Goal: Task Accomplishment & Management: Manage account settings

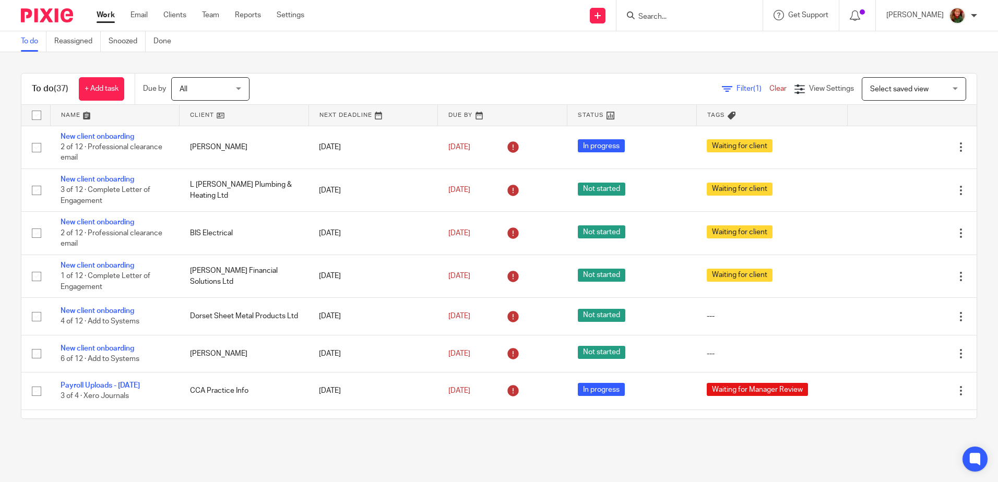
click at [683, 15] on input "Search" at bounding box center [685, 17] width 94 height 9
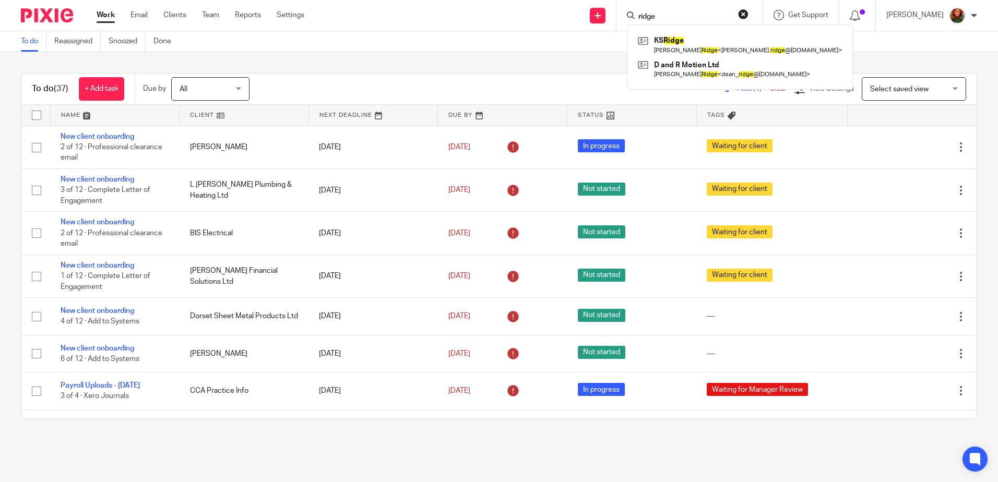
type input "ridge"
click button "submit" at bounding box center [0, 0] width 0 height 0
click at [663, 66] on link at bounding box center [739, 69] width 209 height 24
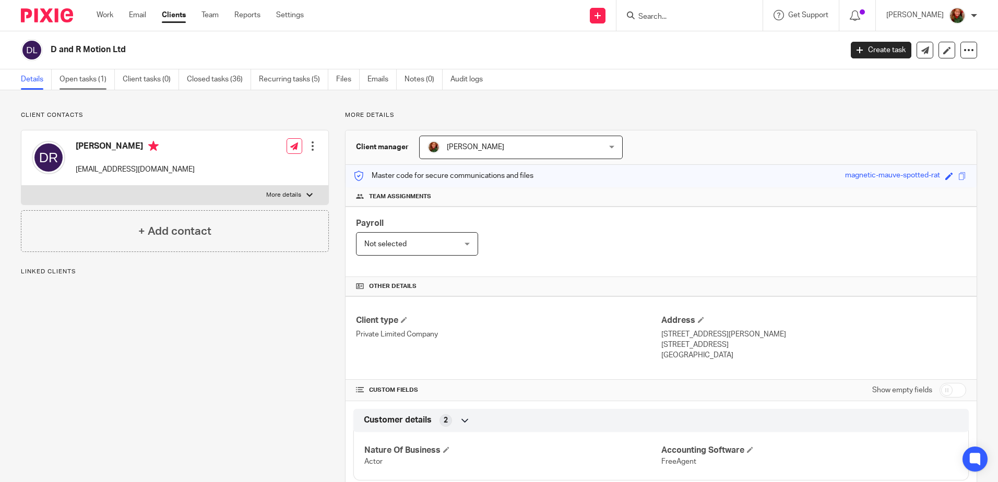
click at [86, 79] on link "Open tasks (1)" at bounding box center [87, 79] width 55 height 20
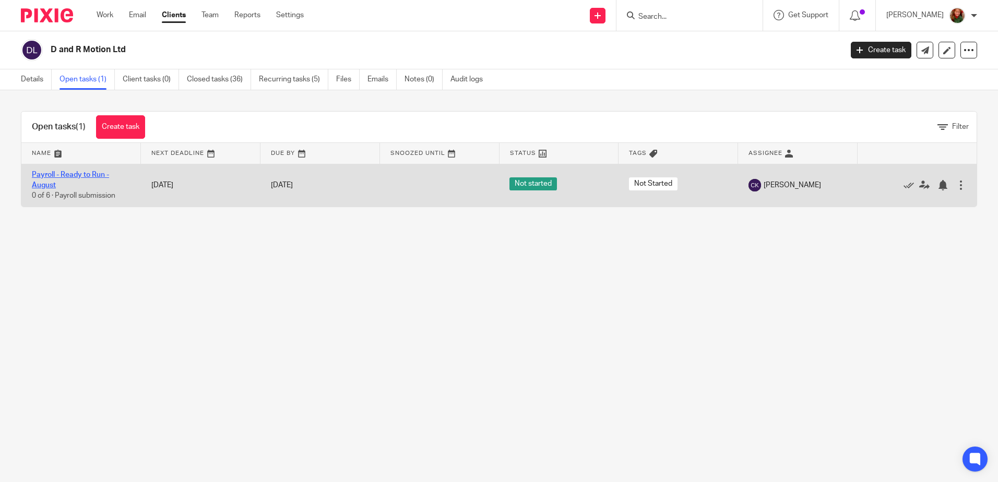
click at [69, 178] on link "Payroll - Ready to Run - August" at bounding box center [70, 180] width 77 height 18
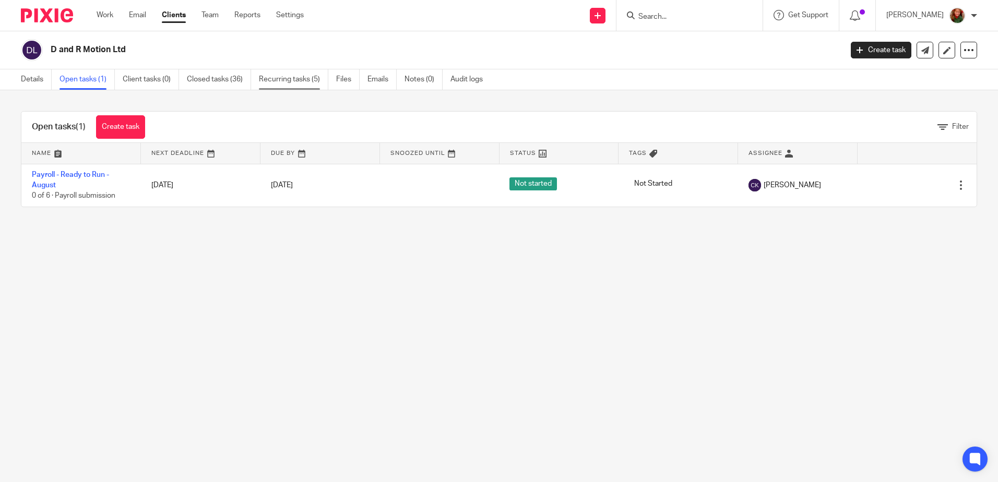
click at [298, 78] on link "Recurring tasks (5)" at bounding box center [293, 79] width 69 height 20
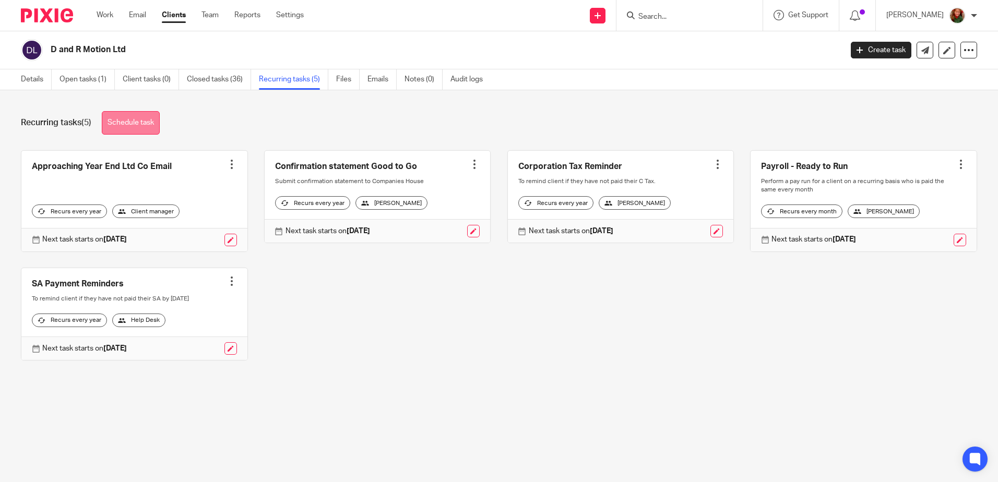
click at [134, 126] on link "Schedule task" at bounding box center [131, 122] width 58 height 23
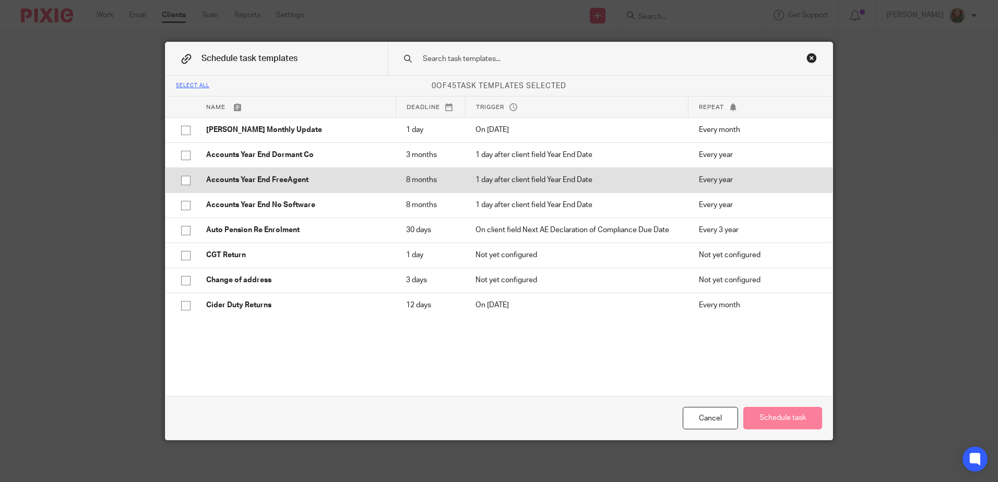
click at [182, 187] on input "checkbox" at bounding box center [186, 181] width 20 height 20
checkbox input "true"
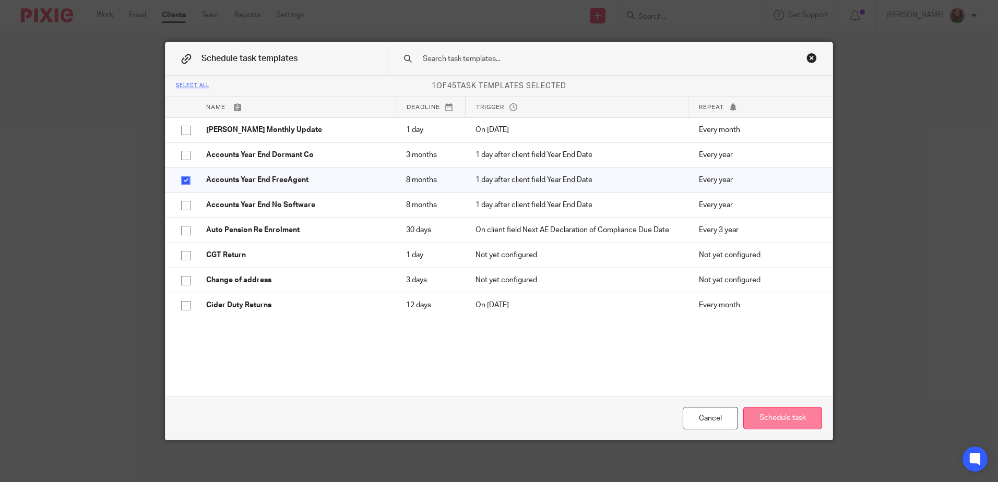
click at [759, 415] on button "Schedule task" at bounding box center [783, 418] width 79 height 22
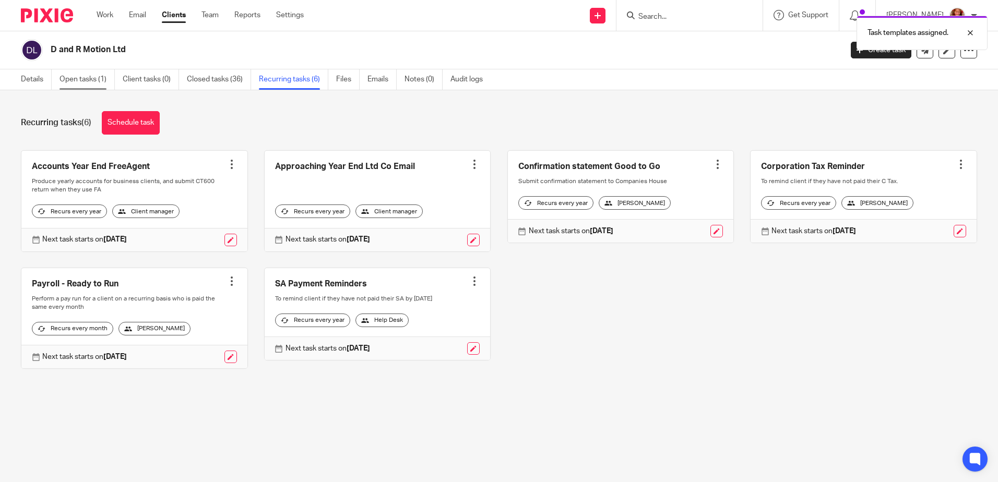
click at [77, 77] on link "Open tasks (1)" at bounding box center [87, 79] width 55 height 20
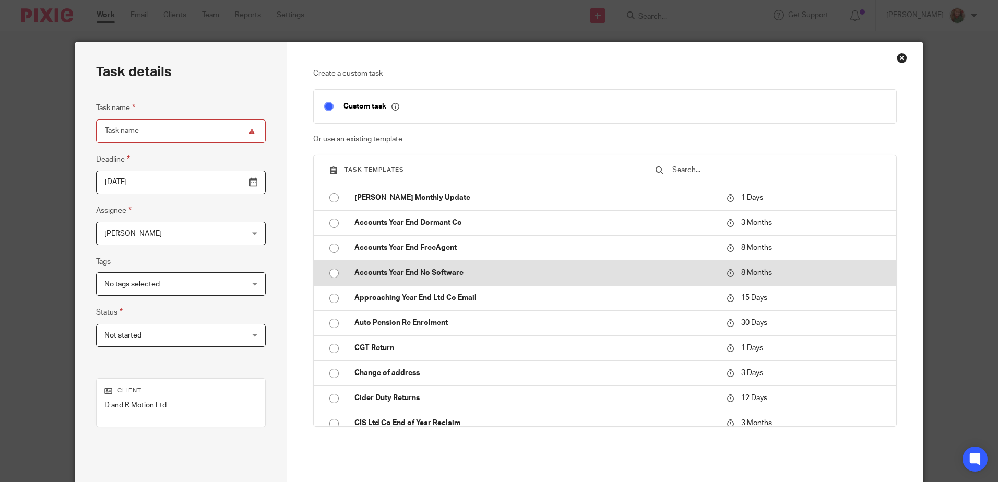
click at [328, 271] on input "radio" at bounding box center [334, 274] width 20 height 20
type input "2026-04-25"
type input "Accounts Year End No Software"
checkbox input "false"
radio input "false"
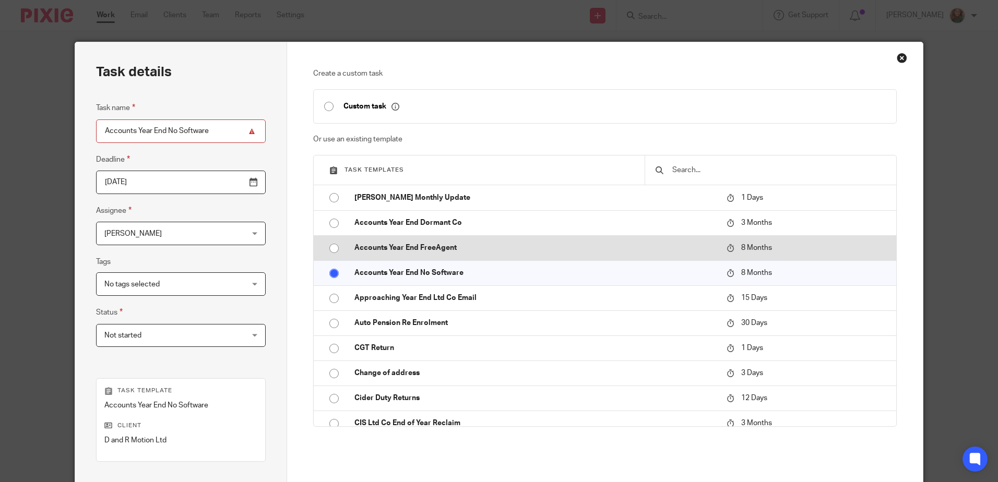
click at [329, 249] on input "radio" at bounding box center [334, 249] width 20 height 20
type input "Accounts Year End FreeAgent - 2025"
radio input "false"
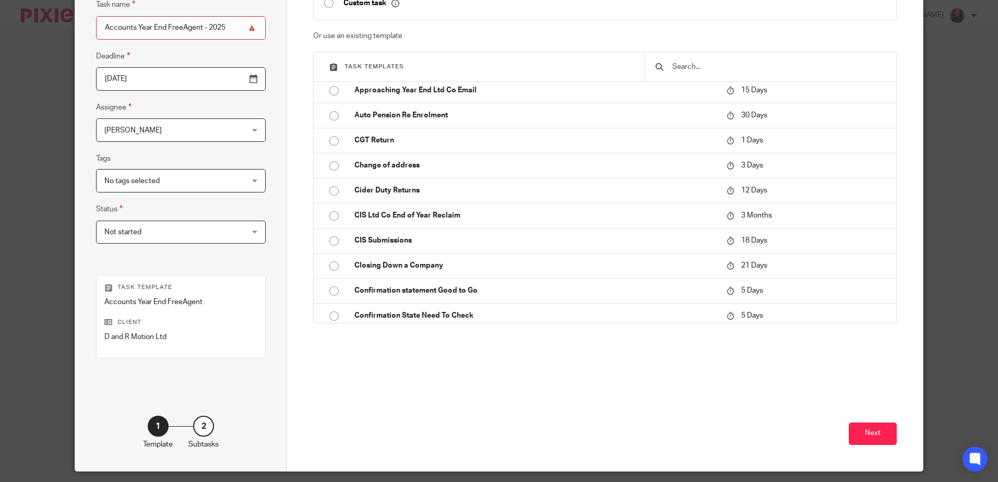
scroll to position [135, 0]
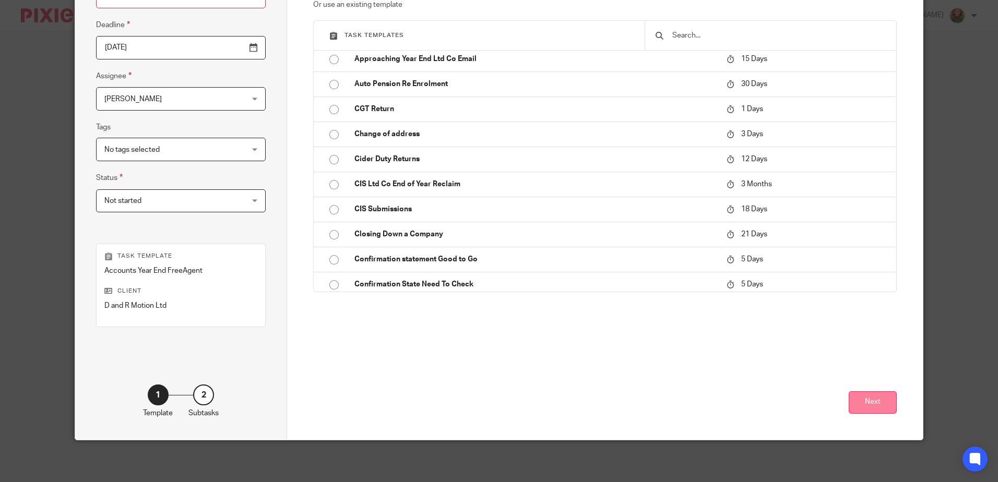
click at [874, 398] on button "Next" at bounding box center [873, 403] width 48 height 22
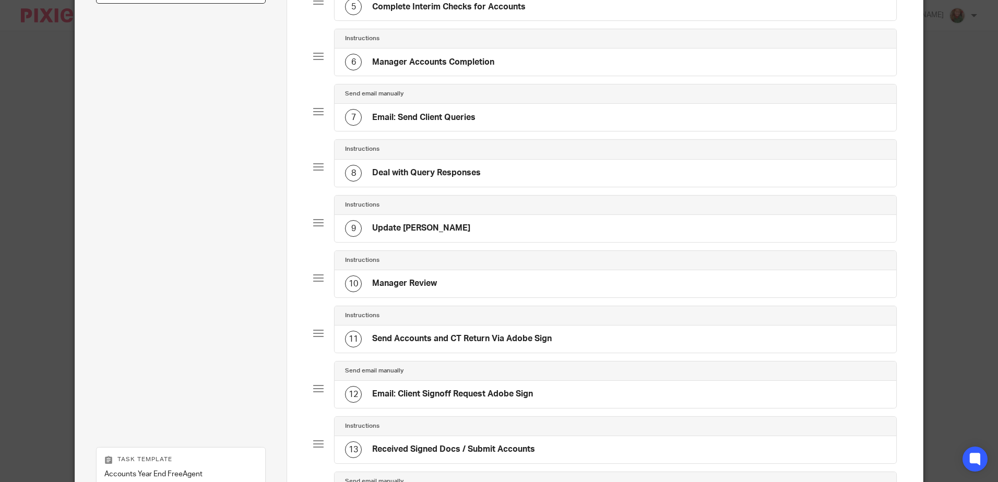
scroll to position [547, 0]
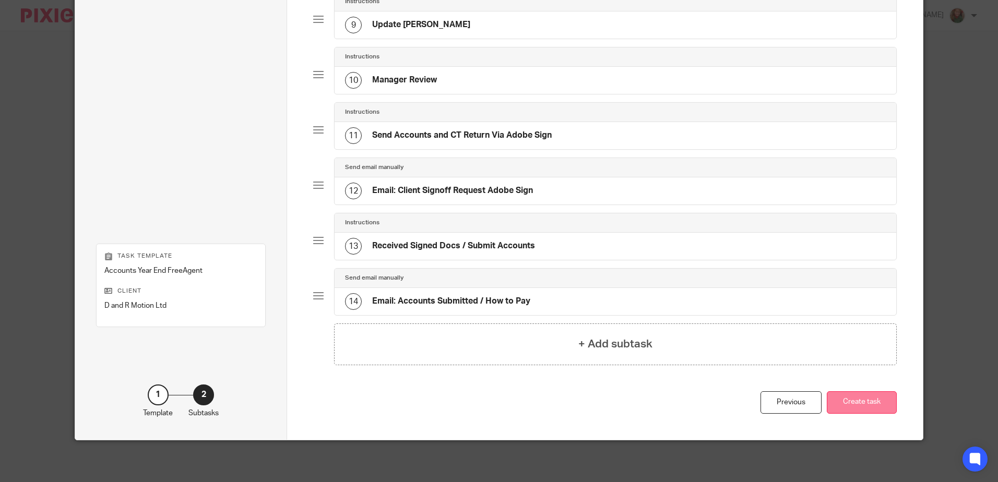
click at [859, 405] on button "Create task" at bounding box center [862, 403] width 70 height 22
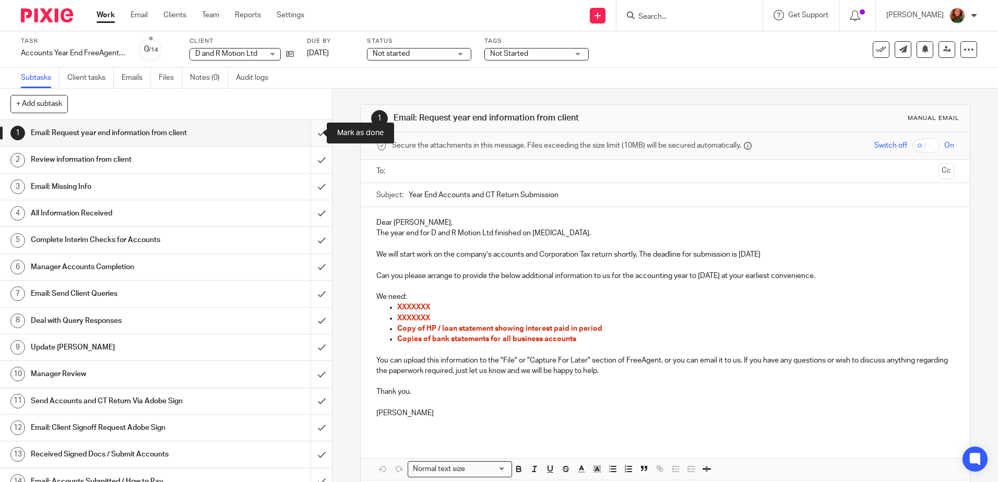
click at [305, 134] on input "submit" at bounding box center [166, 133] width 332 height 26
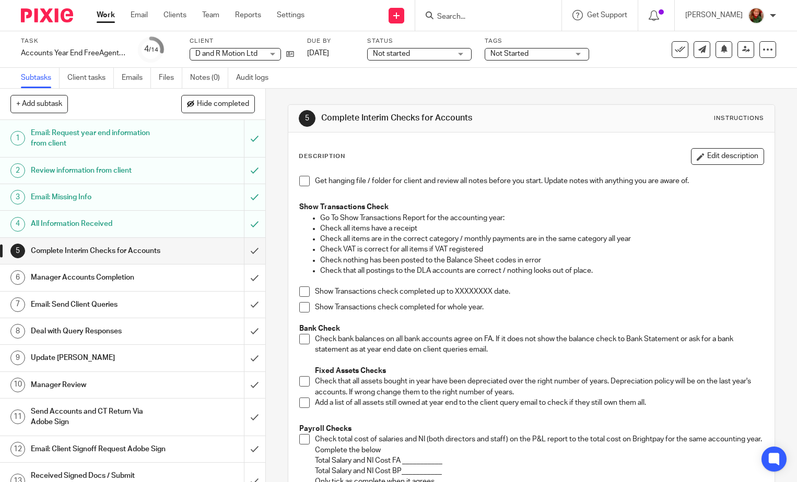
click at [68, 313] on h1 "Email: Send Client Queries" at bounding box center [98, 305] width 135 height 16
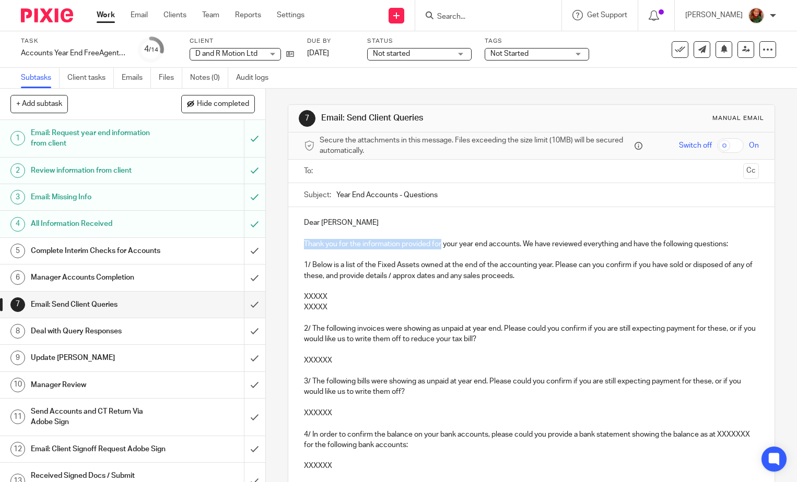
drag, startPoint x: 301, startPoint y: 244, endPoint x: 440, endPoint y: 244, distance: 138.4
click at [440, 244] on p "Thank you for the information provided for your year end accounts. We have revi…" at bounding box center [531, 244] width 455 height 10
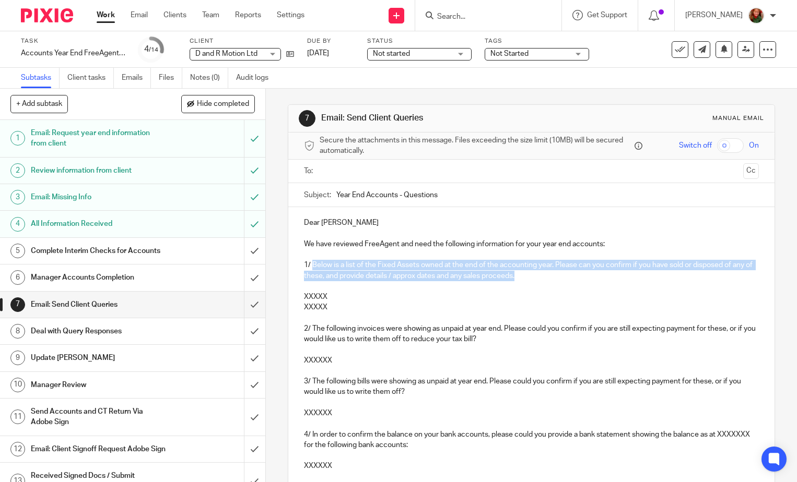
drag, startPoint x: 310, startPoint y: 265, endPoint x: 544, endPoint y: 274, distance: 234.1
click at [544, 274] on p "1/ Below is a list of the Fixed Assets owned at the end of the accounting year.…" at bounding box center [531, 270] width 455 height 21
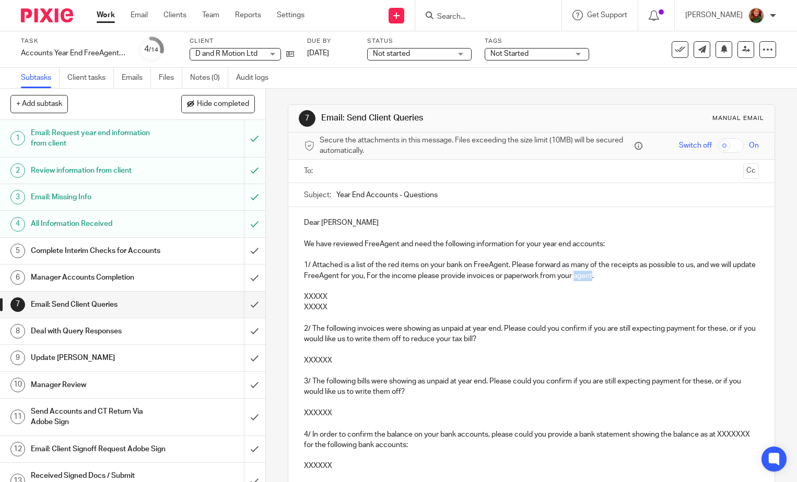
drag, startPoint x: 596, startPoint y: 278, endPoint x: 616, endPoint y: 275, distance: 20.0
click at [616, 275] on p "1/ Attached is a list of the red items on your bank on FreeAgent. Please forwar…" at bounding box center [531, 270] width 455 height 21
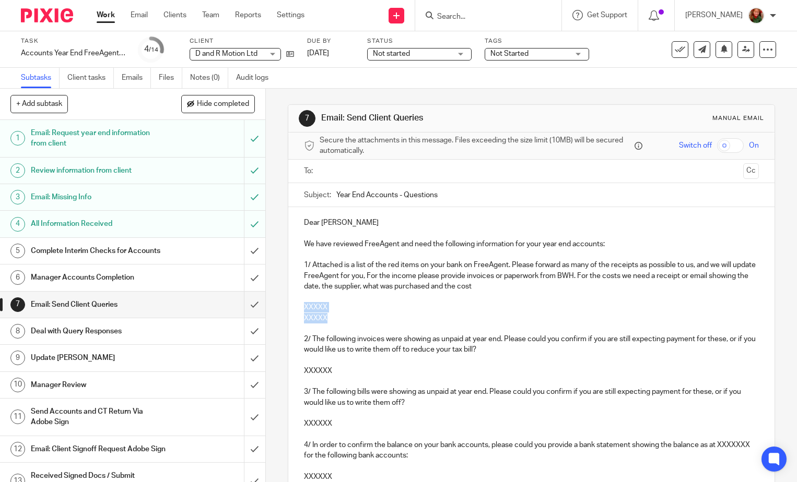
drag, startPoint x: 335, startPoint y: 320, endPoint x: 299, endPoint y: 303, distance: 39.7
click at [299, 303] on div "Dear Dean We have reviewed FreeAgent and need the following information for you…" at bounding box center [531, 443] width 486 height 473
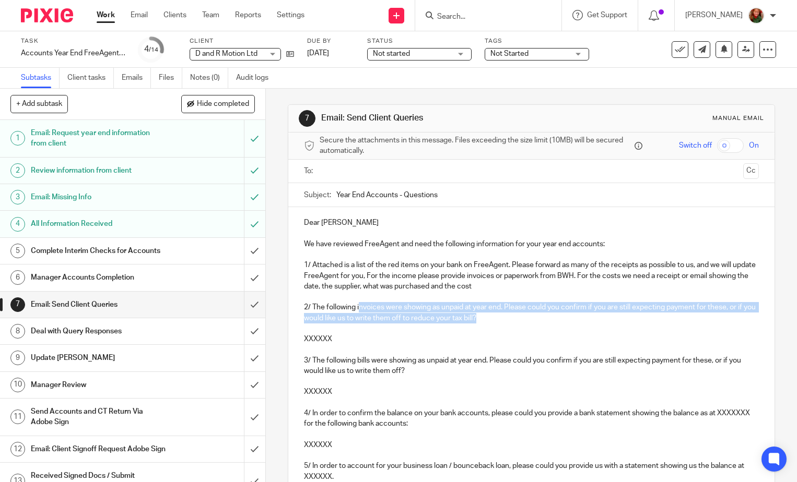
drag, startPoint x: 356, startPoint y: 308, endPoint x: 522, endPoint y: 318, distance: 166.4
click at [522, 318] on p "2/ The following invoices were showing as unpaid at year end. Please could you …" at bounding box center [531, 312] width 455 height 21
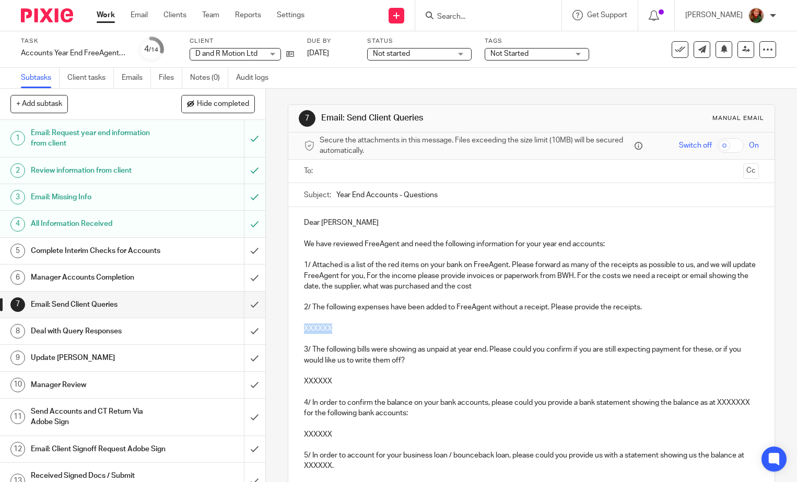
drag, startPoint x: 344, startPoint y: 331, endPoint x: 288, endPoint y: 331, distance: 56.4
click at [288, 331] on div "Dear Dean We have reviewed FreeAgent and need the following information for you…" at bounding box center [531, 422] width 486 height 431
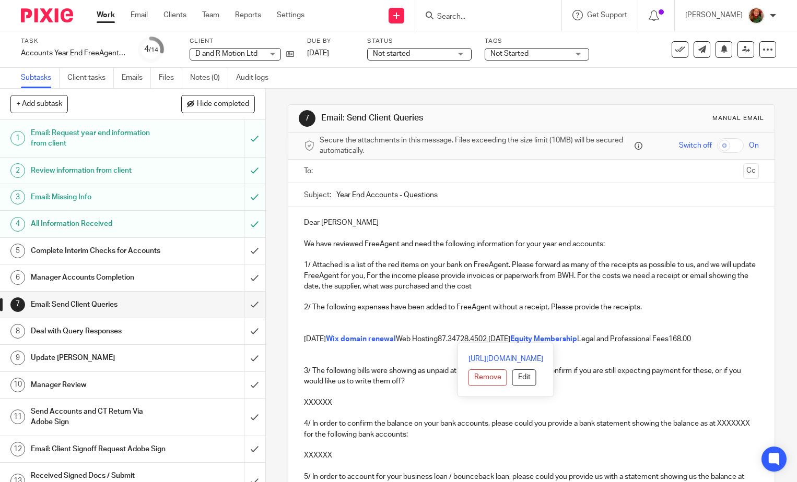
drag, startPoint x: 300, startPoint y: 325, endPoint x: 735, endPoint y: 339, distance: 435.7
click at [735, 339] on div "Dear Dean We have reviewed FreeAgent and need the following information for you…" at bounding box center [531, 433] width 486 height 452
click at [468, 378] on button "Remove" at bounding box center [487, 378] width 39 height 17
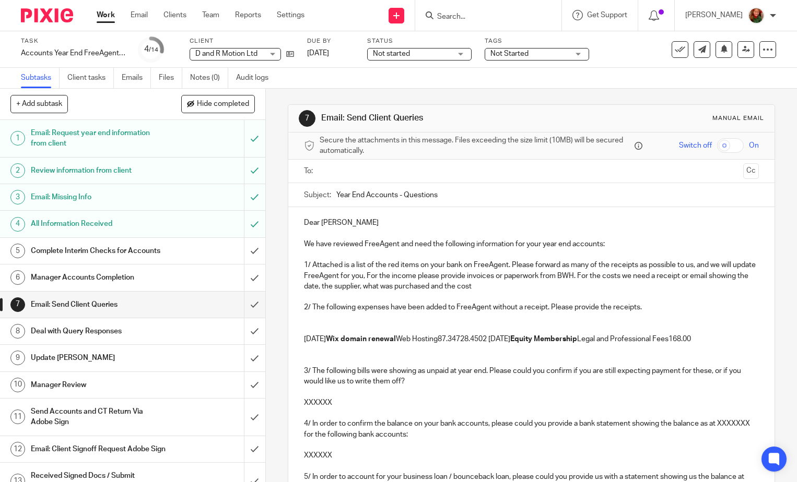
click at [300, 343] on div "Dear Dean We have reviewed FreeAgent and need the following information for you…" at bounding box center [531, 433] width 486 height 452
click at [304, 329] on p "08 Mar 24 Wix domain renewal Web Hosting87.34728.4502 Apr 24 Equity Membership …" at bounding box center [531, 334] width 455 height 21
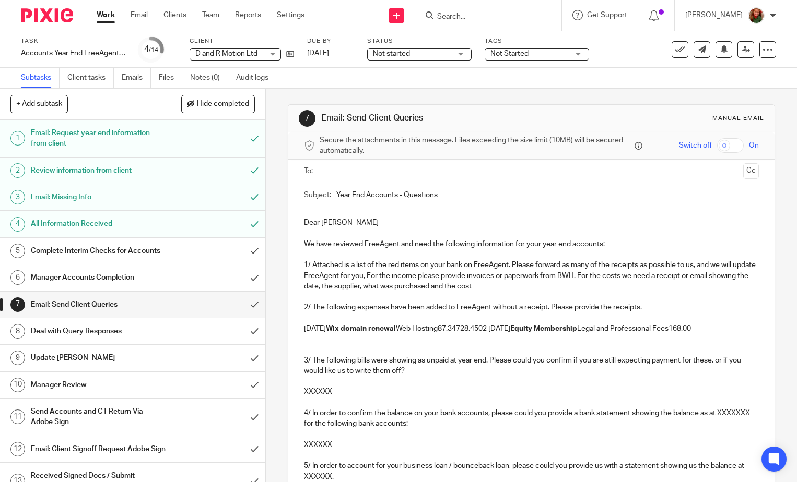
click at [334, 328] on strong "Wix domain renewal" at bounding box center [361, 328] width 70 height 7
drag, startPoint x: 428, startPoint y: 332, endPoint x: 468, endPoint y: 332, distance: 40.2
click at [468, 332] on p "08 Mar 24 Wix domain renewal Web Hosting87.34728.4502 Apr 24 Equity Membership …" at bounding box center [531, 329] width 455 height 10
drag, startPoint x: 493, startPoint y: 331, endPoint x: 514, endPoint y: 331, distance: 21.4
click at [514, 331] on p "08 Mar 24 Wix domain renewal 87.34728.4502 Apr 24 Equity Membership Legal and P…" at bounding box center [531, 329] width 455 height 10
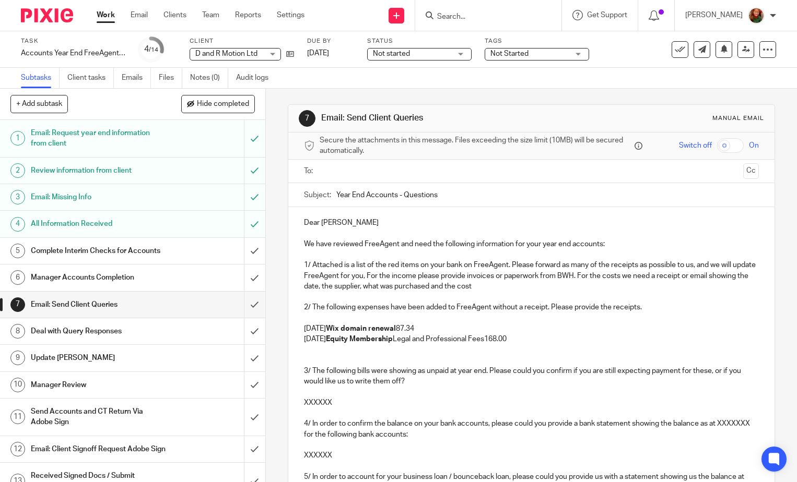
click at [336, 341] on strong "Equity Membership" at bounding box center [359, 339] width 67 height 7
click at [336, 340] on strong "Equity Membership" at bounding box center [359, 339] width 67 height 7
click at [334, 340] on strong "Equity Membership" at bounding box center [359, 339] width 67 height 7
drag, startPoint x: 423, startPoint y: 341, endPoint x: 517, endPoint y: 341, distance: 94.0
click at [517, 341] on p "02 Apr 24 Equity Membership Legal and Professional Fees168.00" at bounding box center [531, 339] width 455 height 10
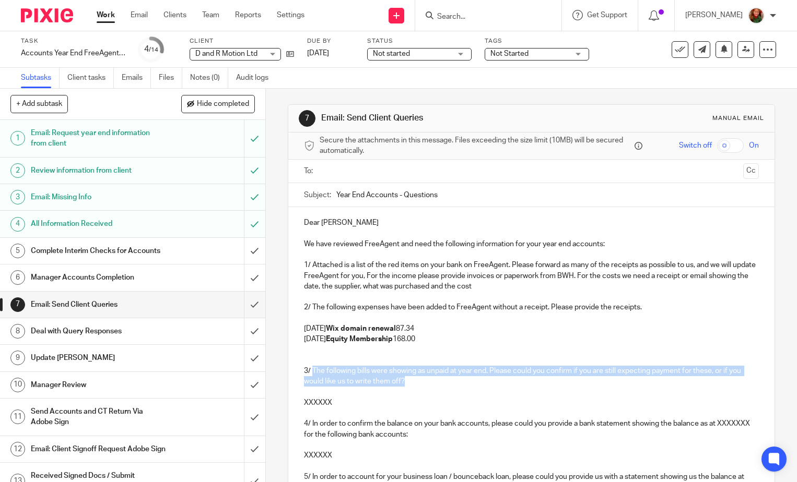
drag, startPoint x: 309, startPoint y: 372, endPoint x: 440, endPoint y: 380, distance: 131.3
click at [440, 380] on p "3/ The following bills were showing as unpaid at year end. Please could you con…" at bounding box center [531, 376] width 455 height 21
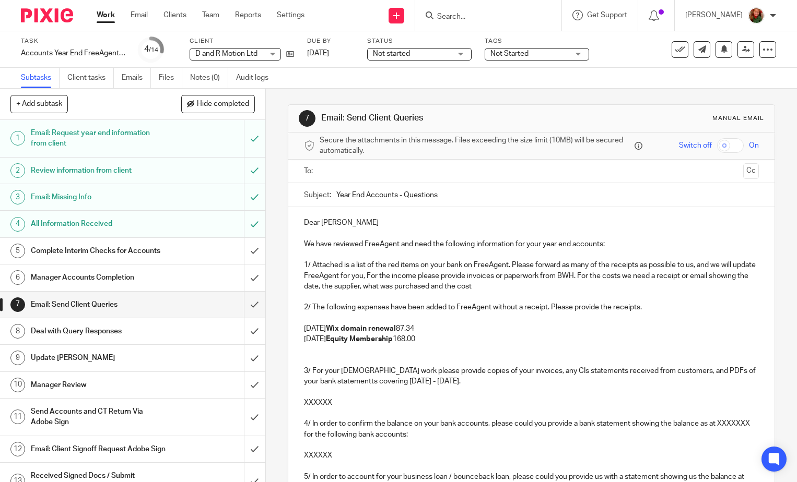
click at [355, 381] on p "3/ For your self employed work please provide copies of your invoices, any CIs …" at bounding box center [531, 376] width 455 height 21
click at [557, 372] on p "3/ For your self employed work please provide copies of your invoices, any CIs …" at bounding box center [531, 376] width 455 height 21
click at [533, 369] on p "3/ For your self employed work please provide copies of your invoices, any CIS …" at bounding box center [531, 376] width 455 height 21
click at [555, 372] on p "3/ For your self employed work please provide copies of your invoices, any reec…" at bounding box center [531, 376] width 455 height 21
click at [651, 373] on p "3/ For your self employed work please provide copies of your invoices, any rece…" at bounding box center [531, 376] width 455 height 21
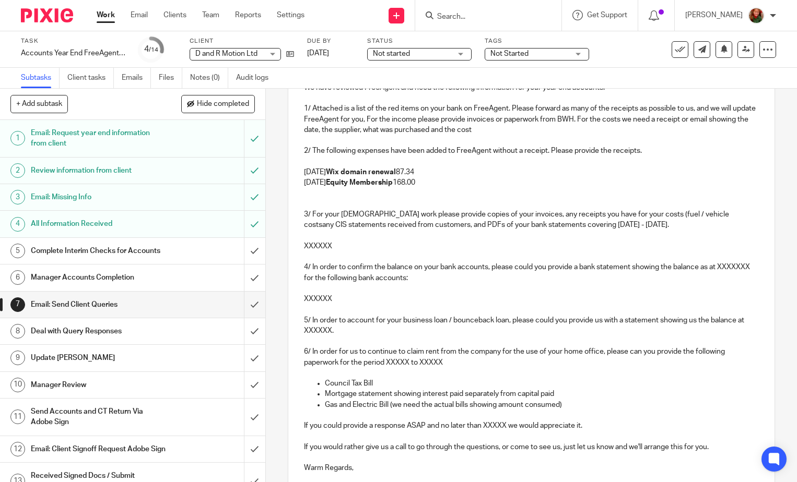
scroll to position [104, 0]
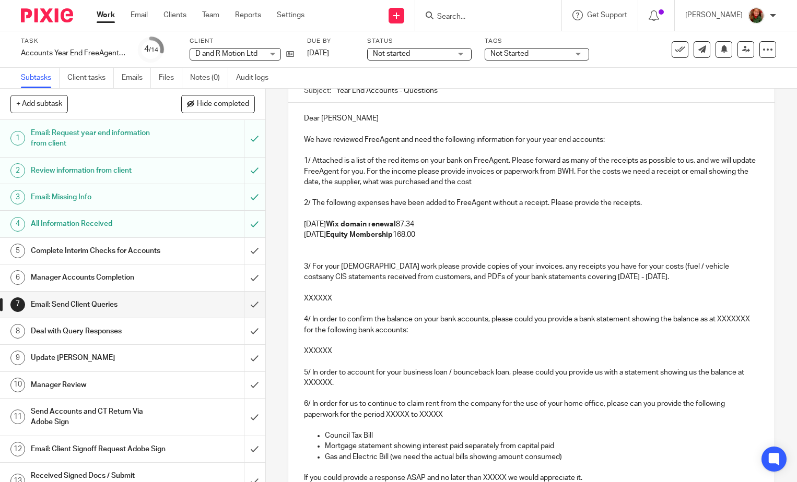
click at [715, 267] on p "3/ For your self employed work please provide copies of your invoices, any rece…" at bounding box center [531, 272] width 455 height 21
drag, startPoint x: 652, startPoint y: 264, endPoint x: 388, endPoint y: 275, distance: 264.4
click at [375, 275] on p "3/ For your self employed work please provide copies of your invoices, any rece…" at bounding box center [531, 272] width 455 height 21
click at [535, 259] on p at bounding box center [531, 256] width 455 height 10
click at [401, 269] on p "3/ For your self employed work please provide copies of your invoices, any rece…" at bounding box center [531, 272] width 455 height 21
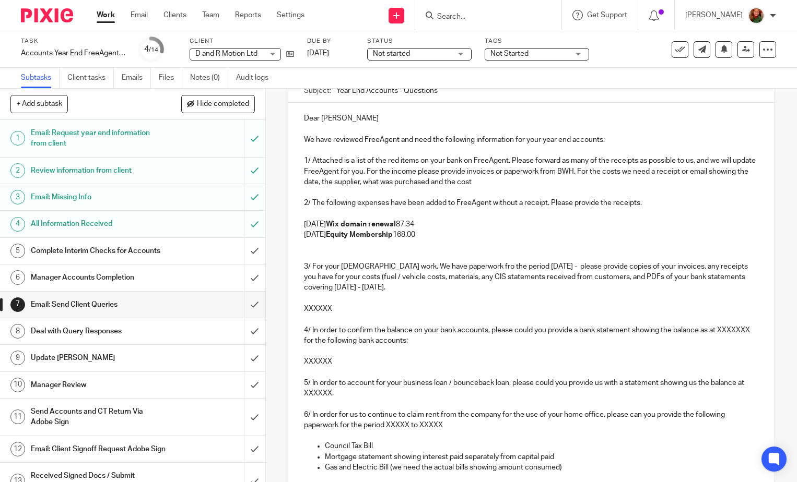
click at [479, 266] on p "3/ For your self employed work, We have paperwork fro the period 6th april 24 -…" at bounding box center [531, 278] width 455 height 32
click at [533, 268] on p "3/ For your self employed work, We have paperwork for the period 6th april 24 -…" at bounding box center [531, 278] width 455 height 32
click at [562, 266] on p "3/ For your self employed work, We have paperwork for the period 6th April 24 -…" at bounding box center [531, 278] width 455 height 32
click at [610, 267] on p "3/ For your self employed work, We have paperwork for the period 6th April 24 -…" at bounding box center [531, 278] width 455 height 32
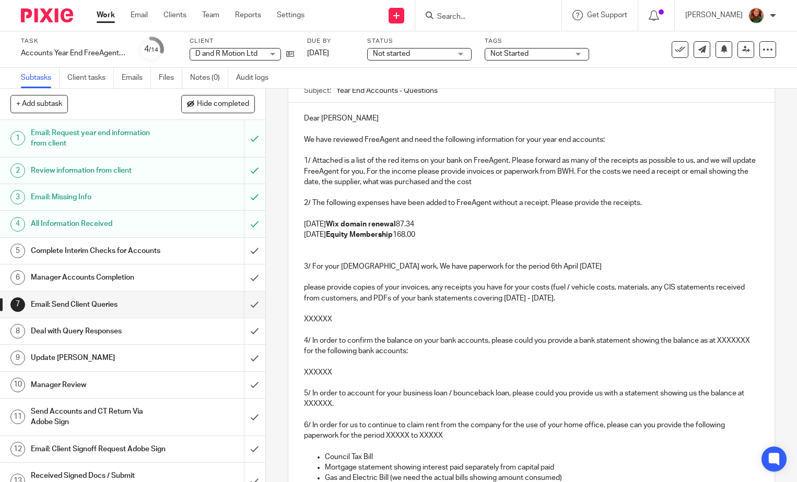
click at [613, 265] on p "3/ For your self employed work, We have paperwork for the period 6th April 24 -…" at bounding box center [531, 267] width 455 height 10
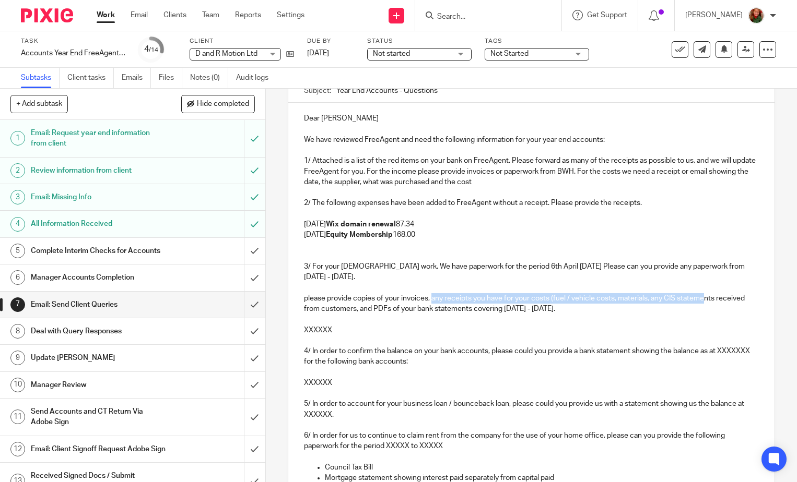
drag, startPoint x: 430, startPoint y: 300, endPoint x: 703, endPoint y: 300, distance: 273.1
click at [703, 300] on p "please provide copies of your invoices, any receipts you have for your costs (f…" at bounding box center [531, 303] width 455 height 21
click at [304, 297] on p "please provide copies of your invoices, any receipts you have for your costs (f…" at bounding box center [531, 303] width 455 height 21
click at [349, 300] on p "Please provide copies of your invoices, any receipts you have for your costs (f…" at bounding box center [531, 303] width 455 height 21
drag, startPoint x: 505, startPoint y: 299, endPoint x: 726, endPoint y: 302, distance: 220.4
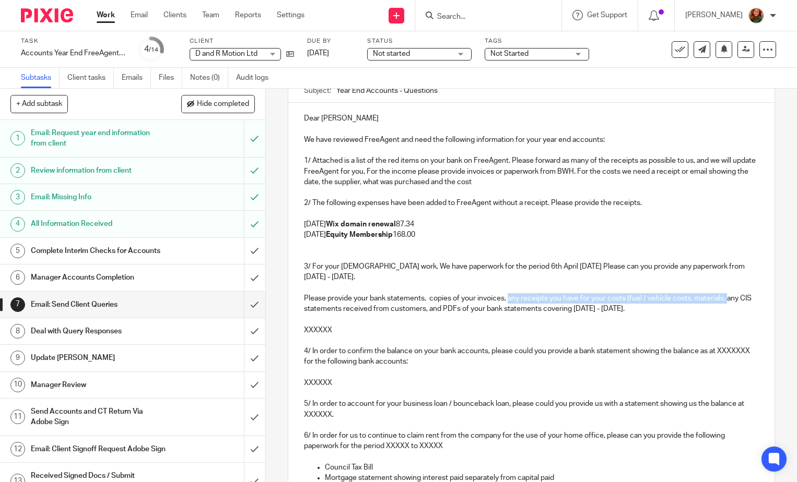
click at [726, 302] on p "Please provide your bank statements, copies of your invoices, any receipts you …" at bounding box center [531, 303] width 455 height 21
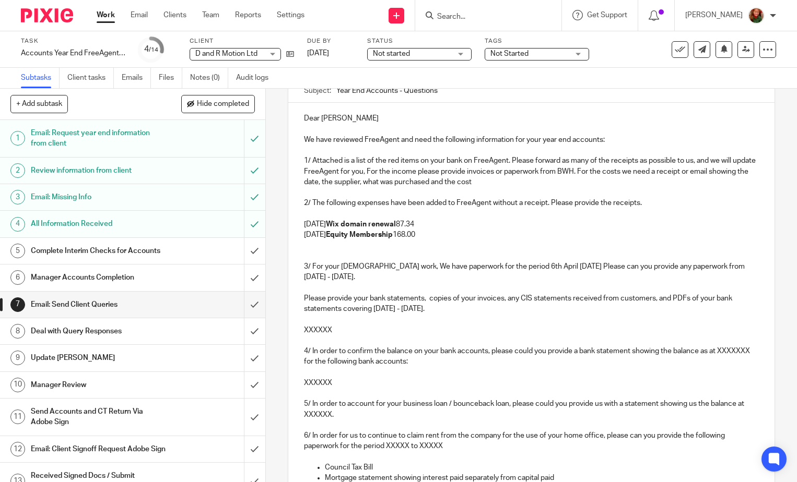
drag, startPoint x: 659, startPoint y: 299, endPoint x: 661, endPoint y: 306, distance: 7.0
click at [661, 306] on p "Please provide your bank statements, copies of your invoices, any CIS statement…" at bounding box center [531, 303] width 455 height 21
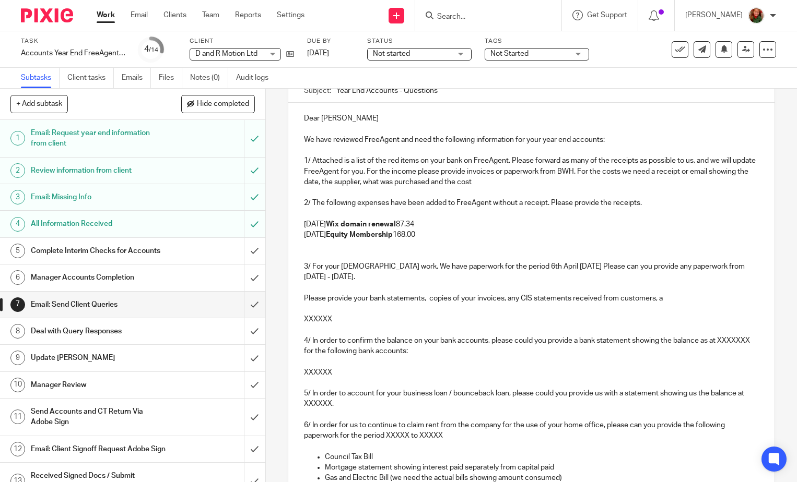
click at [351, 297] on p "Please provide your bank statements, copies of your invoices, any CIS statement…" at bounding box center [531, 298] width 455 height 10
click at [688, 299] on p "Please provide PDFs of your bank statements, copies of your invoices, any CIS s…" at bounding box center [531, 298] width 455 height 10
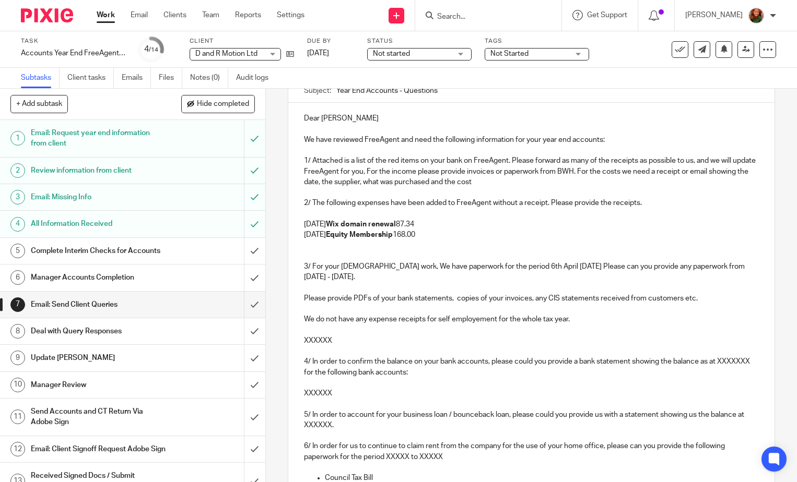
click at [478, 319] on p "We do not have any expense receipts for self employement for the whole tax year." at bounding box center [531, 319] width 455 height 10
click at [567, 322] on p "We do not have any expense receipts for self employment for the whole tax year." at bounding box center [531, 319] width 455 height 10
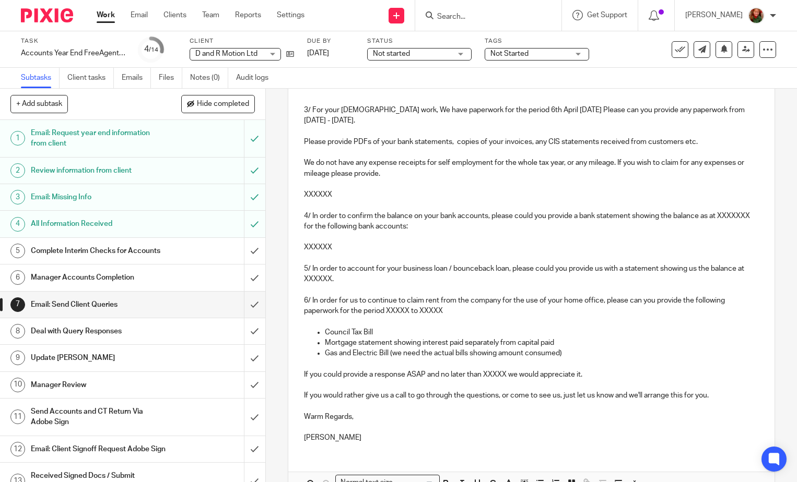
scroll to position [209, 0]
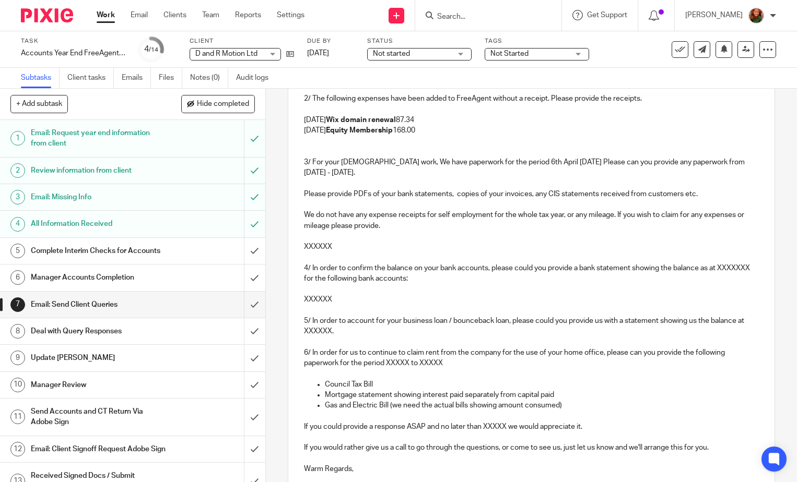
click at [385, 227] on p "We do not have any expense receipts for self employment for the whole tax year,…" at bounding box center [531, 220] width 455 height 21
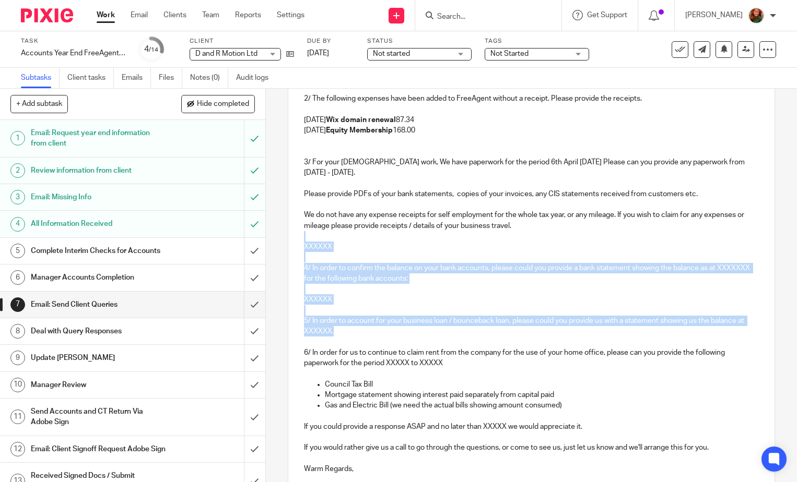
drag, startPoint x: 294, startPoint y: 241, endPoint x: 443, endPoint y: 336, distance: 175.8
click at [443, 336] on div "Dear Dean We have reviewed FreeAgent and need the following information for you…" at bounding box center [531, 250] width 486 height 505
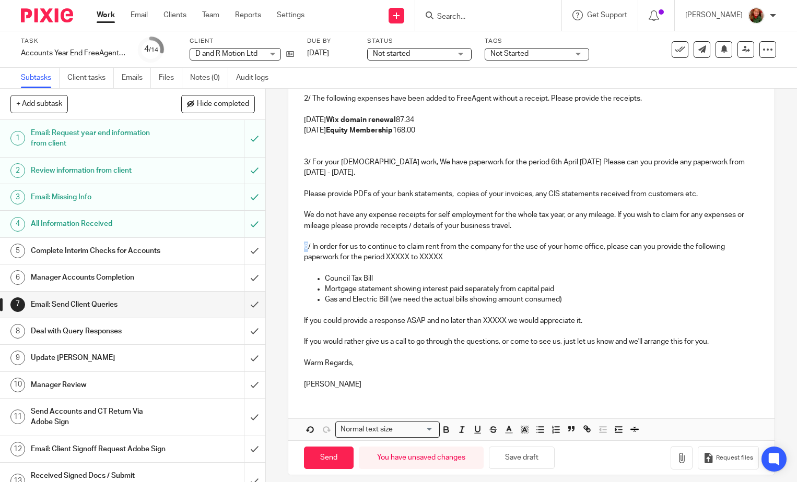
click at [304, 245] on p "6/ In order for us to continue to claim rent from the company for the use of yo…" at bounding box center [531, 252] width 455 height 21
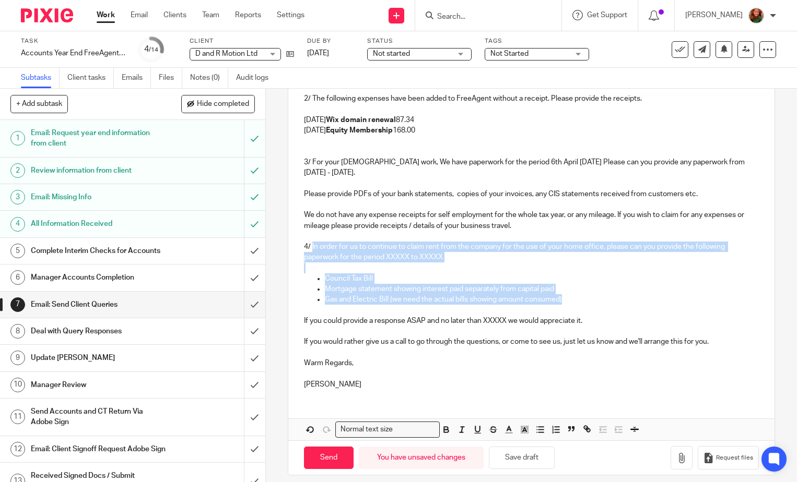
drag, startPoint x: 310, startPoint y: 249, endPoint x: 613, endPoint y: 298, distance: 307.3
click at [613, 298] on div "Dear Dean We have reviewed FreeAgent and need the following information for you…" at bounding box center [531, 197] width 486 height 399
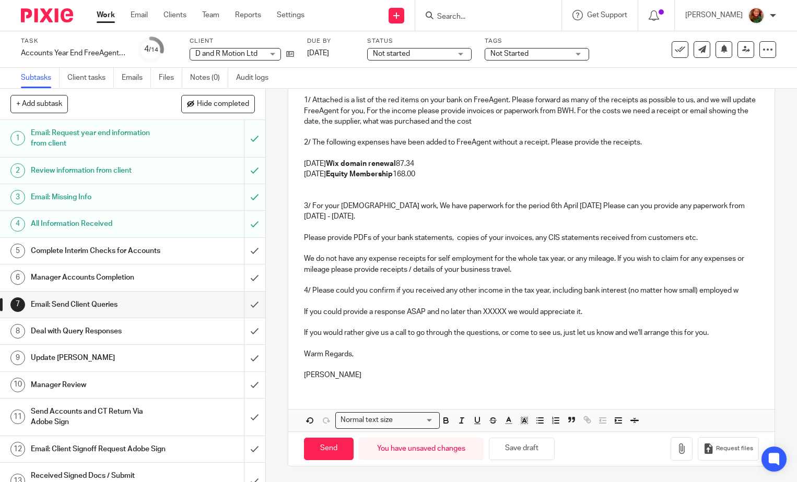
scroll to position [175, 0]
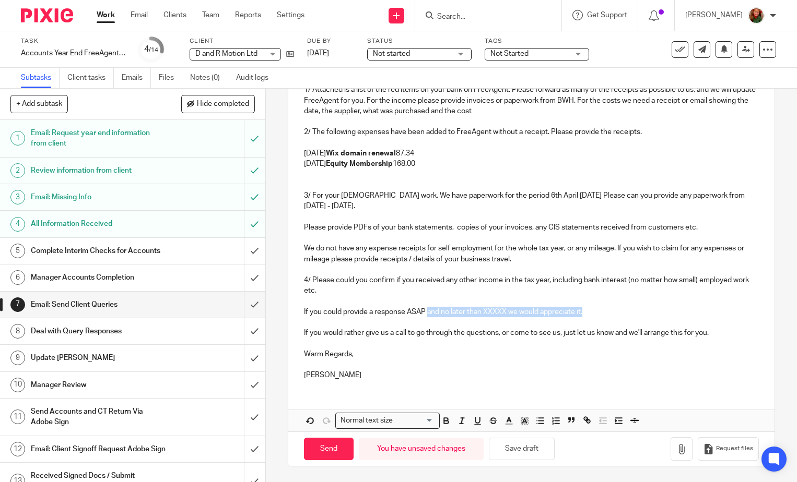
drag, startPoint x: 426, startPoint y: 311, endPoint x: 674, endPoint y: 314, distance: 248.0
click at [674, 314] on p "If you could provide a response ASAP and no later than XXXXX we would appreciat…" at bounding box center [531, 312] width 455 height 10
click at [523, 312] on p "If you could provide a response ASAP we can get the accounts and yur Self Asses…" at bounding box center [531, 312] width 455 height 10
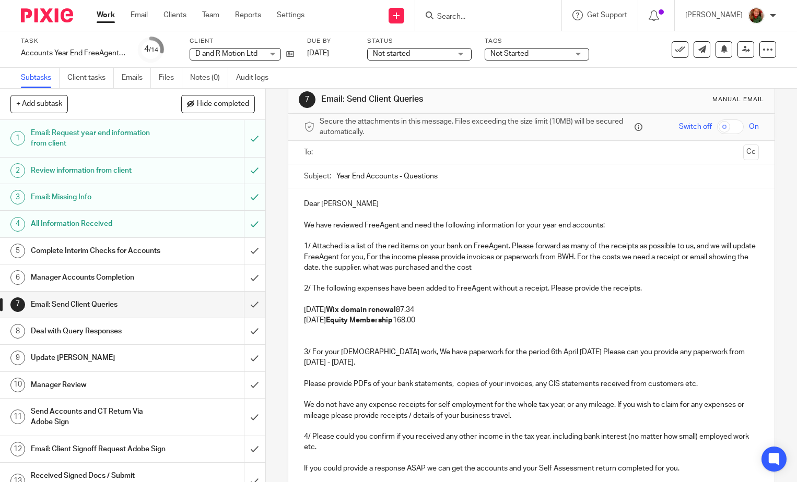
scroll to position [0, 0]
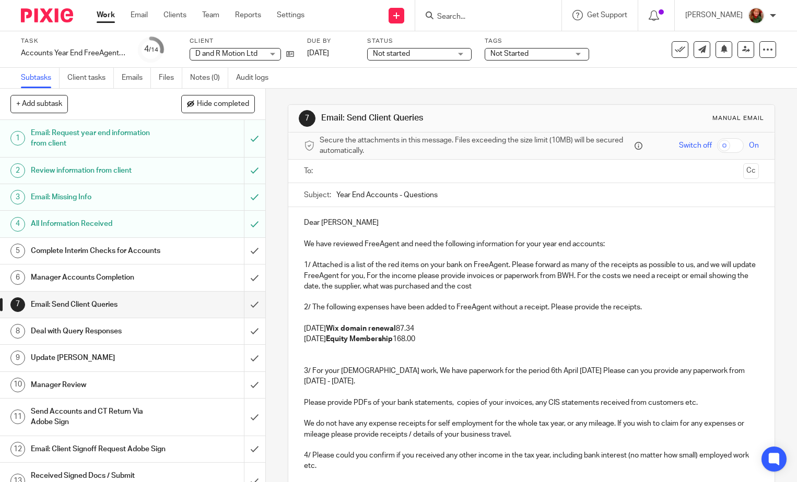
click at [376, 230] on p at bounding box center [531, 233] width 455 height 10
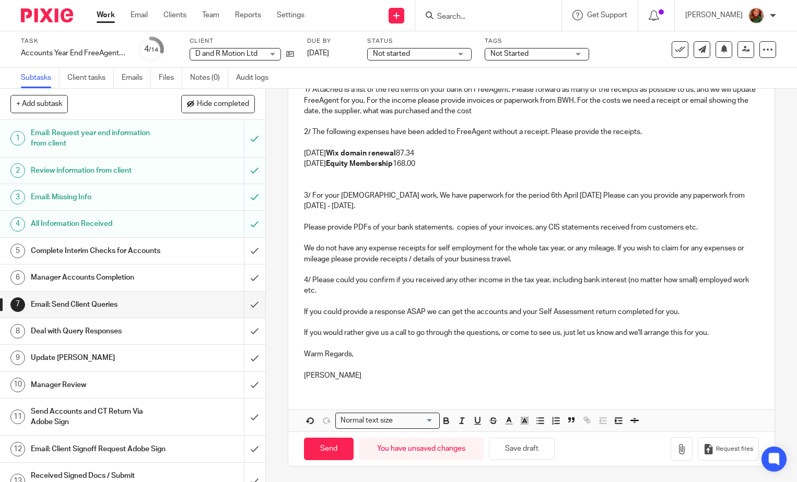
scroll to position [166, 0]
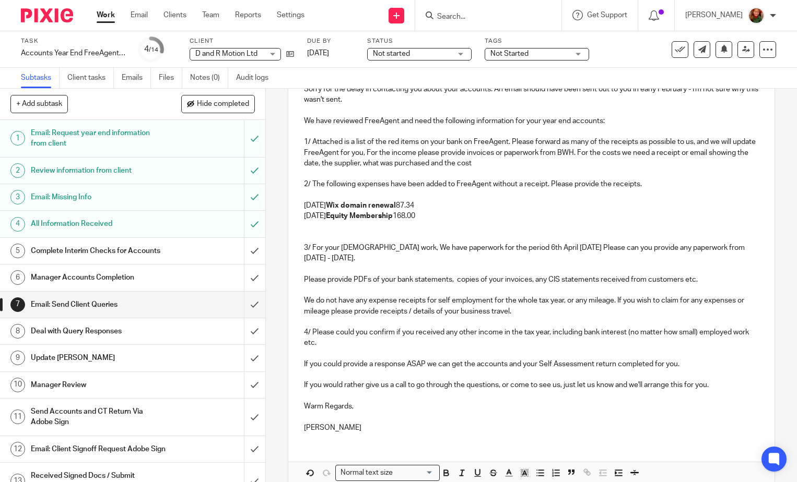
click at [519, 162] on p "1/ Attached is a list of the red items on your bank on FreeAgent. Please forwar…" at bounding box center [531, 153] width 455 height 32
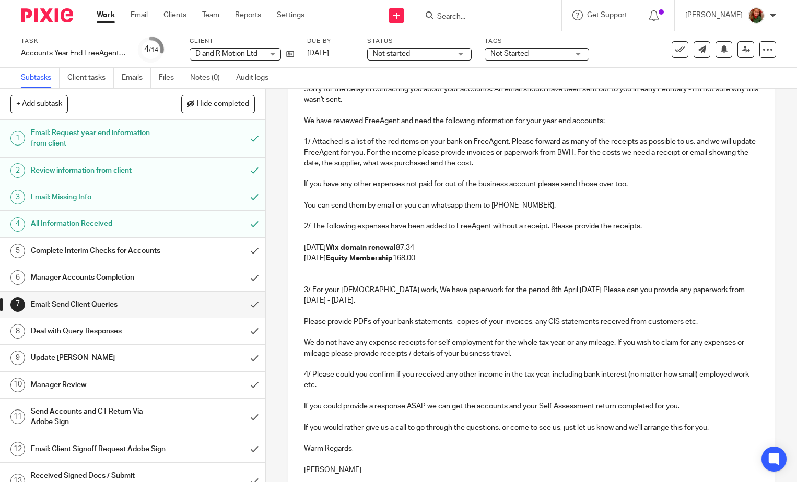
click at [436, 208] on p "You can send them by email or you can whatsapp them to 07725 818 354." at bounding box center [531, 205] width 455 height 10
click at [435, 206] on p "You can send them by email or you can whatsapp them to 07725 818 354." at bounding box center [531, 205] width 455 height 10
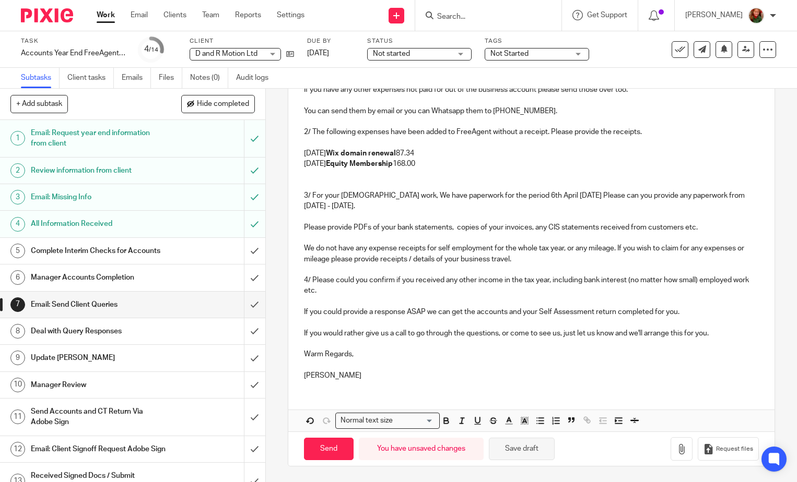
click at [513, 449] on button "Save draft" at bounding box center [522, 449] width 66 height 22
click at [676, 450] on icon "button" at bounding box center [681, 449] width 10 height 10
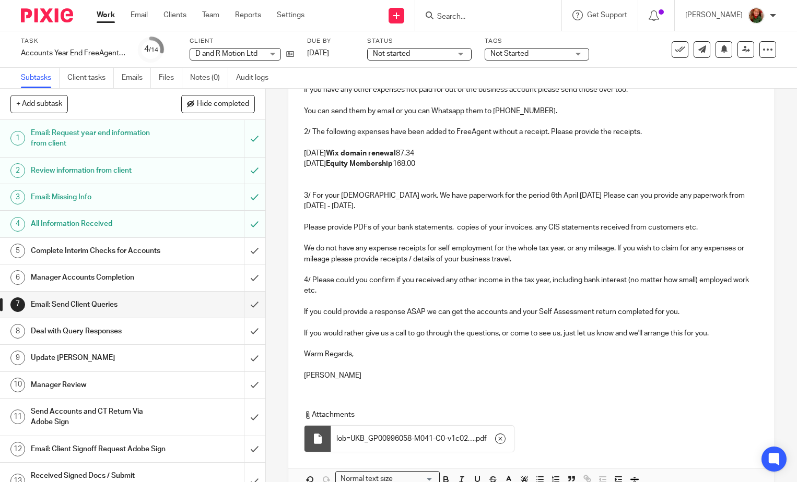
scroll to position [312, 0]
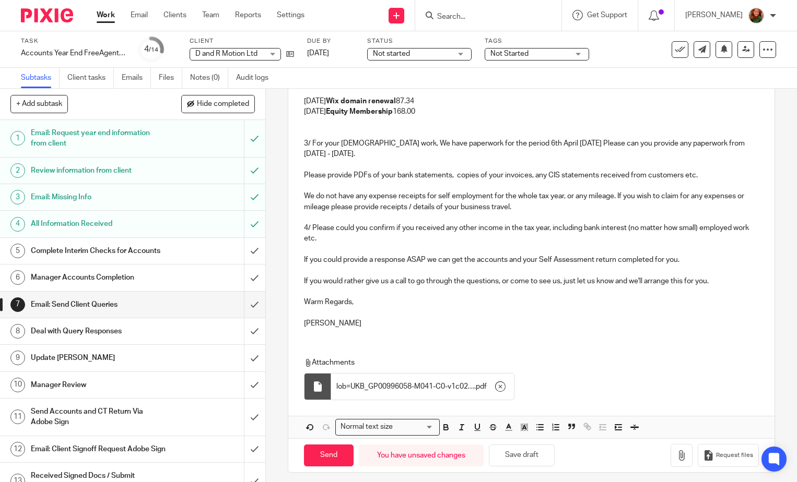
click at [392, 389] on span "lob=UKB_GP00996058-M041-C0-v1c025823" at bounding box center [405, 387] width 138 height 10
click at [495, 389] on icon "button" at bounding box center [500, 387] width 10 height 10
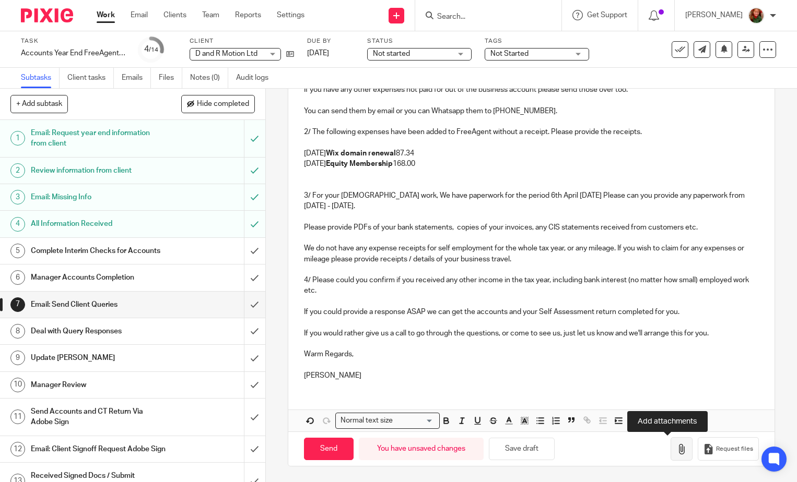
click at [676, 452] on icon "button" at bounding box center [681, 449] width 10 height 10
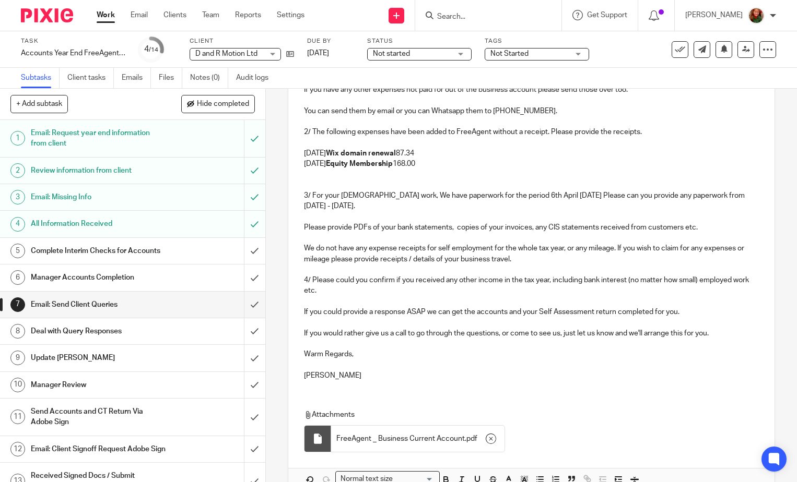
scroll to position [0, 0]
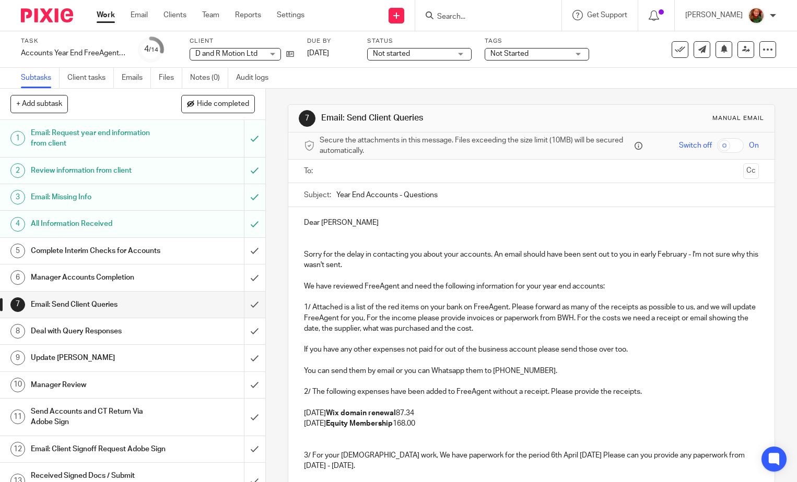
click at [476, 173] on input "text" at bounding box center [530, 172] width 415 height 12
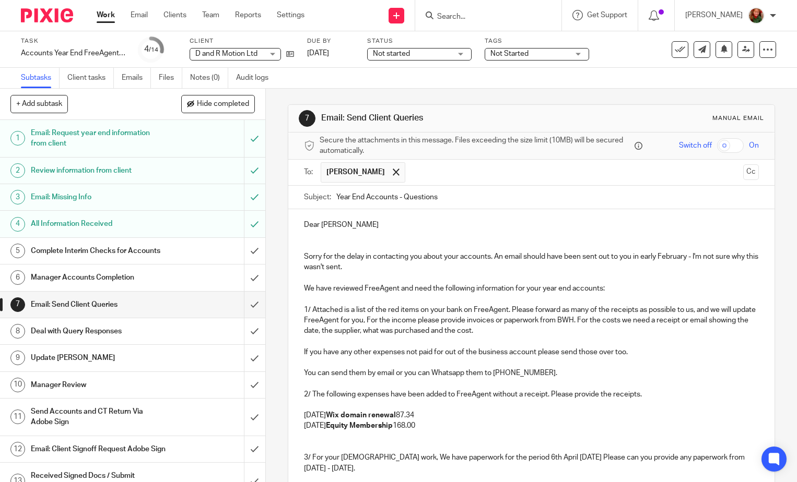
click at [319, 241] on p at bounding box center [531, 246] width 455 height 10
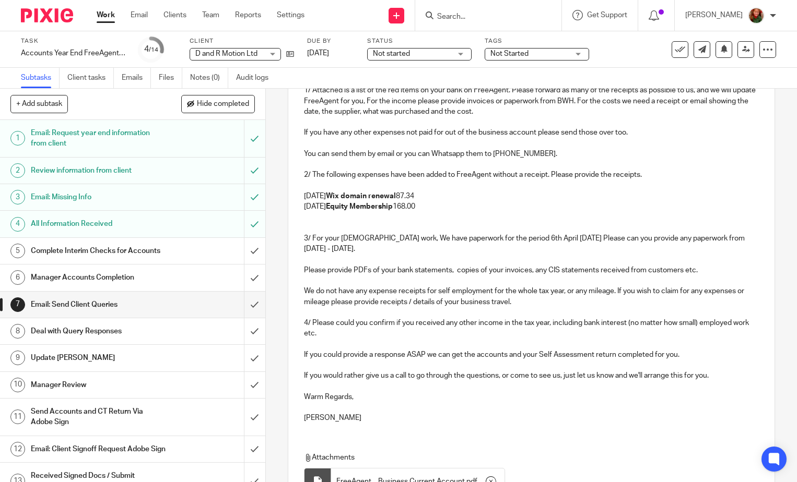
scroll to position [261, 0]
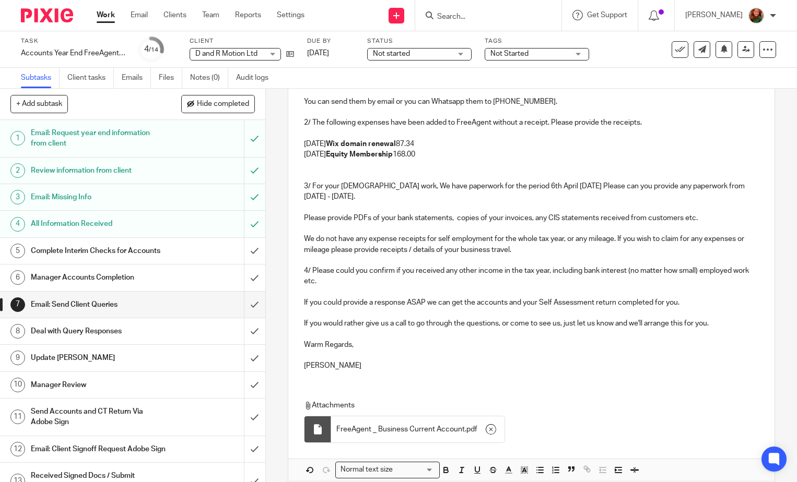
click at [300, 220] on div "Dear Dean Sorry for the delay in contacting you about your accounts. An email s…" at bounding box center [531, 163] width 486 height 431
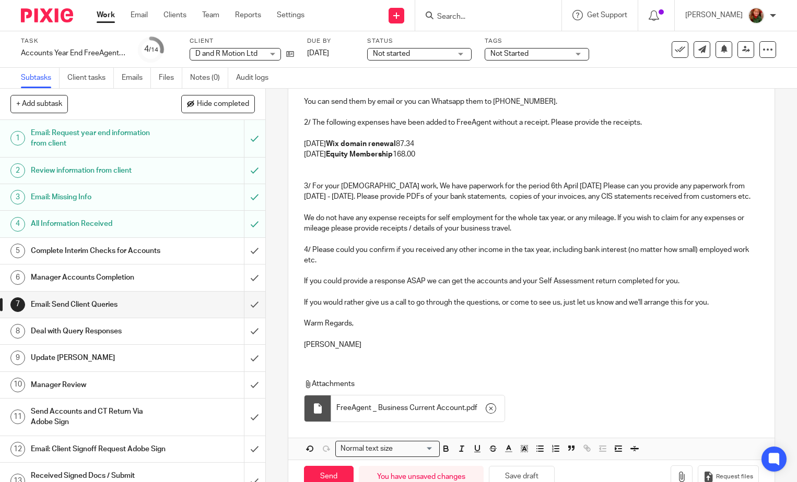
scroll to position [300, 0]
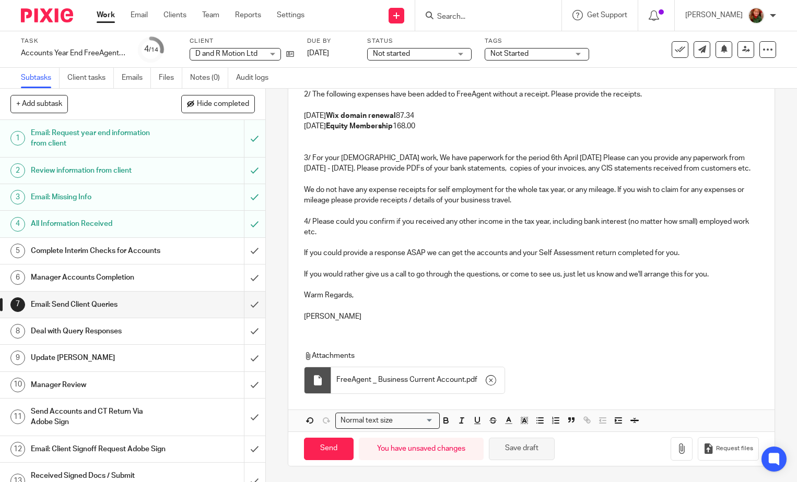
click at [505, 455] on button "Save draft" at bounding box center [522, 449] width 66 height 22
click at [322, 453] on input "Send" at bounding box center [329, 449] width 50 height 22
type input "Sent"
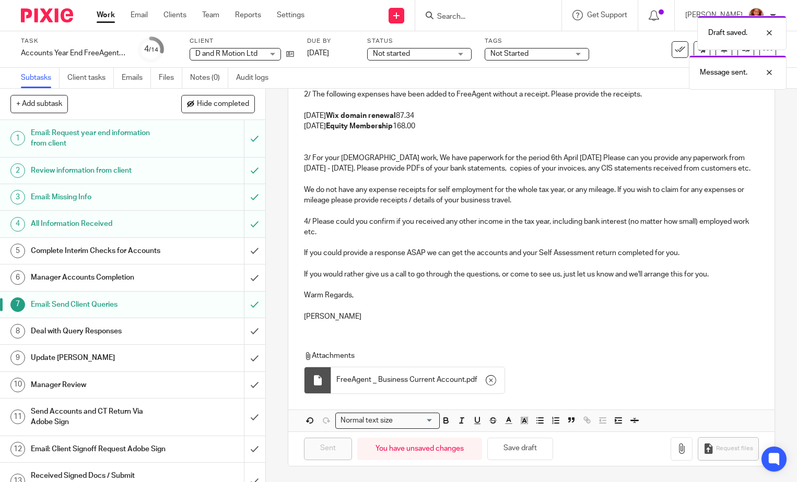
click at [545, 51] on div "Draft saved. Message sent." at bounding box center [592, 49] width 388 height 79
click at [423, 55] on div "Draft saved. Message sent." at bounding box center [592, 49] width 388 height 79
click at [451, 56] on div "Draft saved. Message sent." at bounding box center [592, 49] width 388 height 79
click at [456, 55] on div "Not started Not started" at bounding box center [419, 54] width 104 height 13
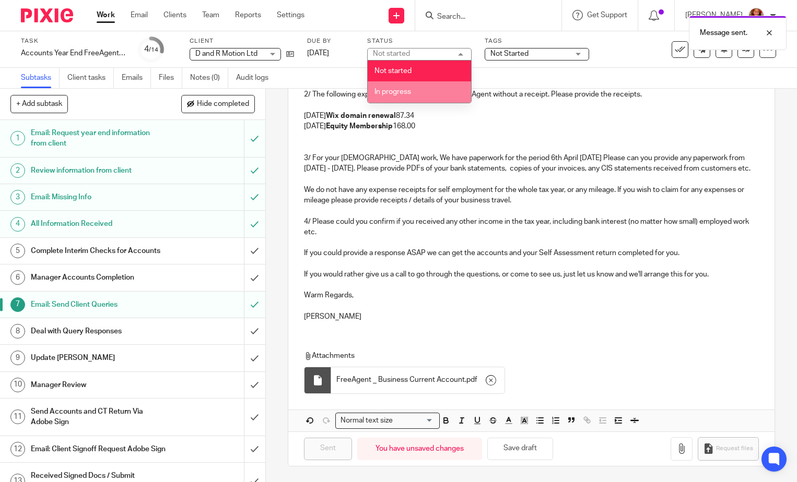
click at [427, 87] on li "In progress" at bounding box center [419, 91] width 103 height 21
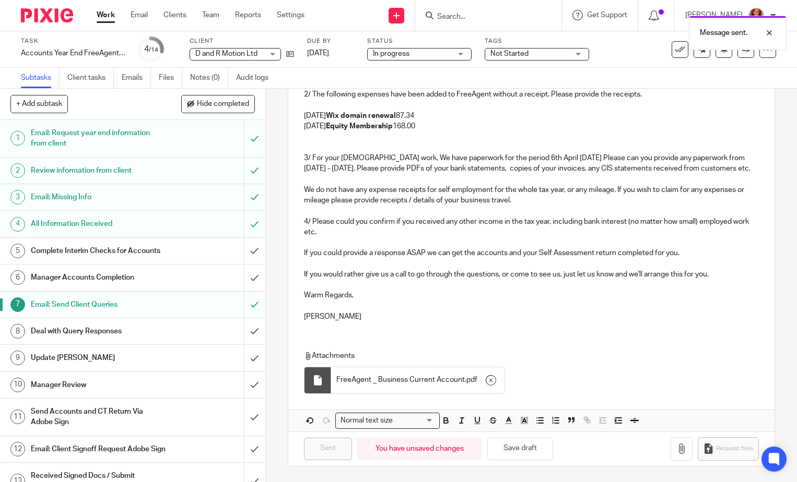
click at [525, 55] on span "Not Started" at bounding box center [509, 53] width 38 height 7
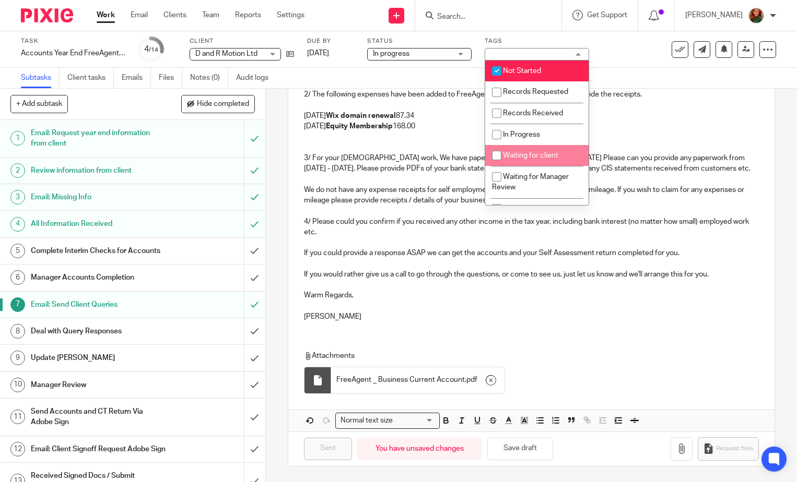
click at [527, 156] on span "Waiting for client" at bounding box center [530, 155] width 55 height 7
checkbox input "true"
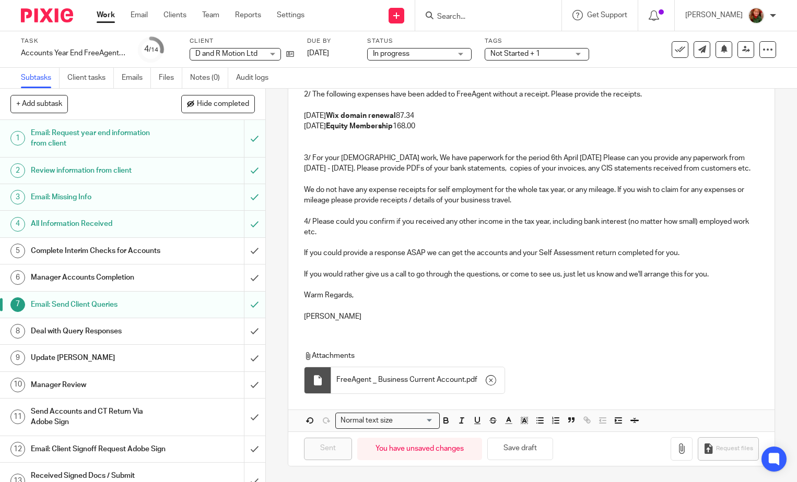
click at [657, 121] on p "02 Apr 24 Equity Membership 168.00" at bounding box center [531, 126] width 455 height 10
click at [510, 56] on span "Not Started + 1" at bounding box center [515, 53] width 50 height 7
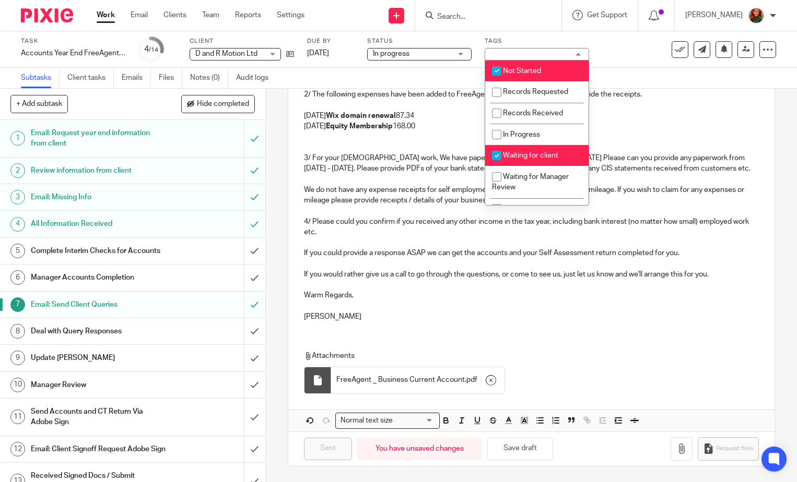
click at [537, 72] on span "Not Started" at bounding box center [522, 70] width 38 height 7
checkbox input "false"
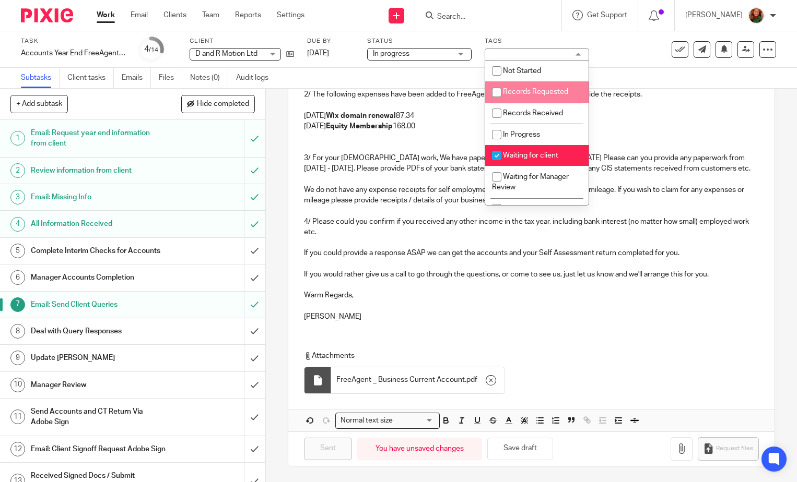
click at [623, 89] on p "2/ The following expenses have been added to FreeAgent without a receipt. Pleas…" at bounding box center [531, 94] width 455 height 10
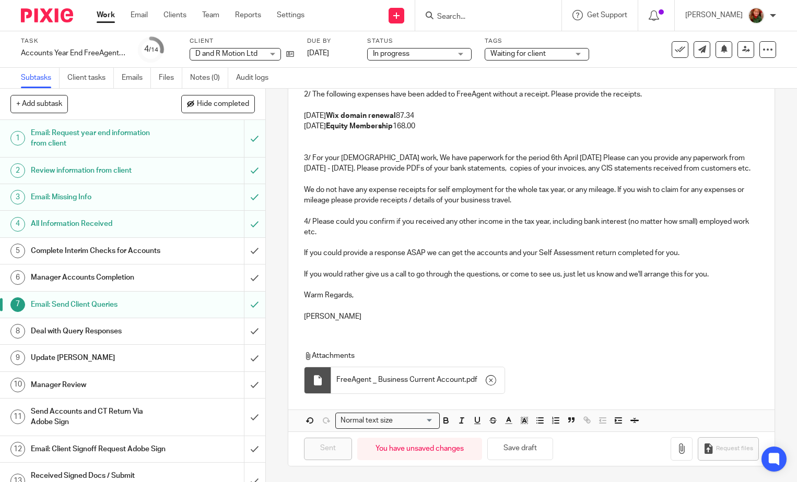
click at [101, 14] on link "Work" at bounding box center [106, 15] width 18 height 10
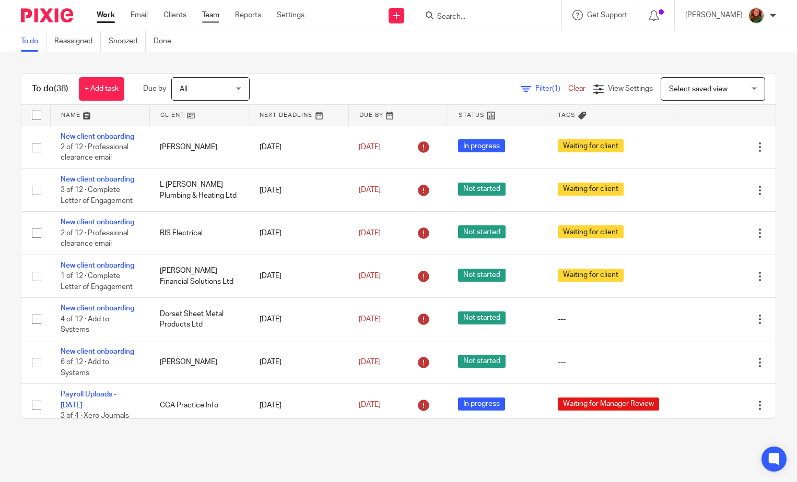
click at [210, 16] on link "Team" at bounding box center [210, 15] width 17 height 10
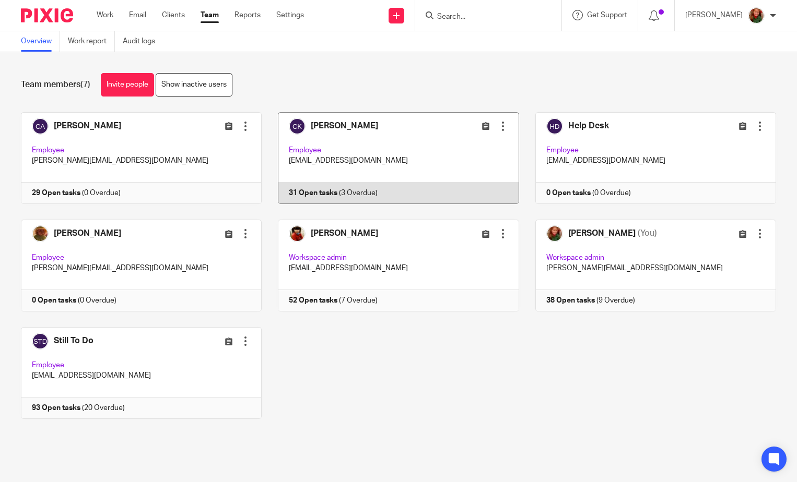
click at [349, 131] on link at bounding box center [390, 158] width 257 height 92
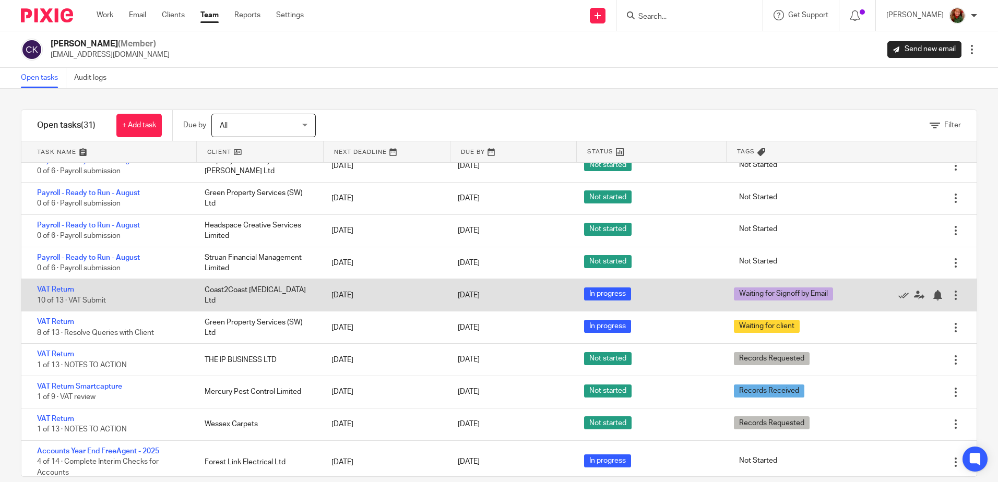
scroll to position [679, 0]
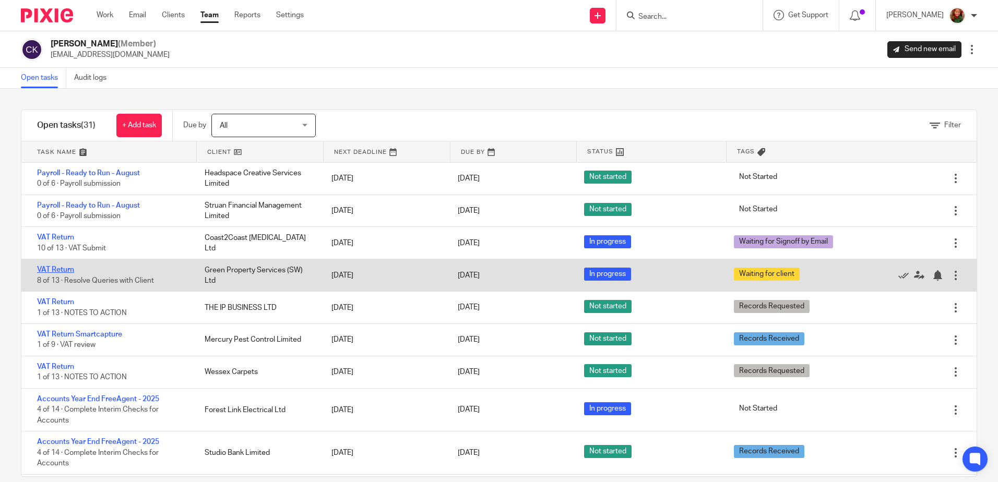
click at [50, 269] on link "VAT Return" at bounding box center [55, 269] width 37 height 7
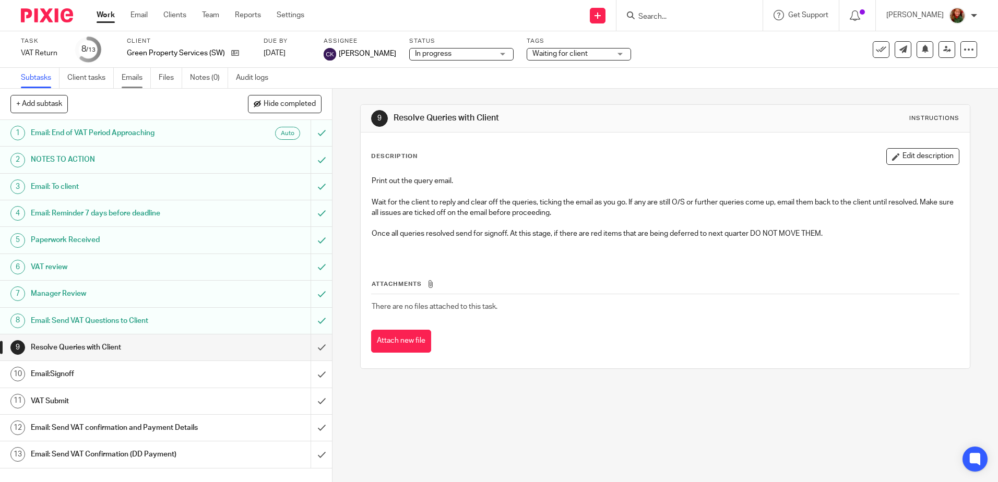
click at [139, 80] on link "Emails" at bounding box center [136, 78] width 29 height 20
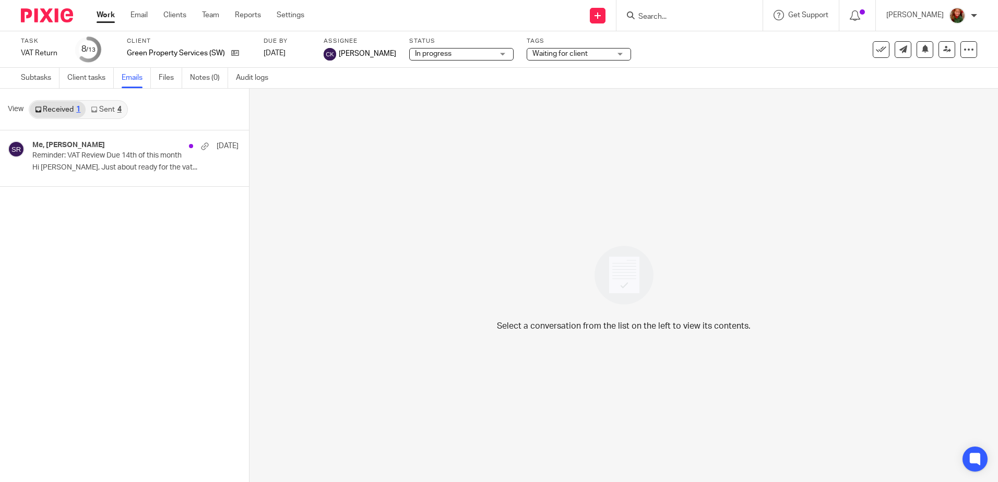
click at [111, 111] on link "Sent 4" at bounding box center [106, 109] width 41 height 17
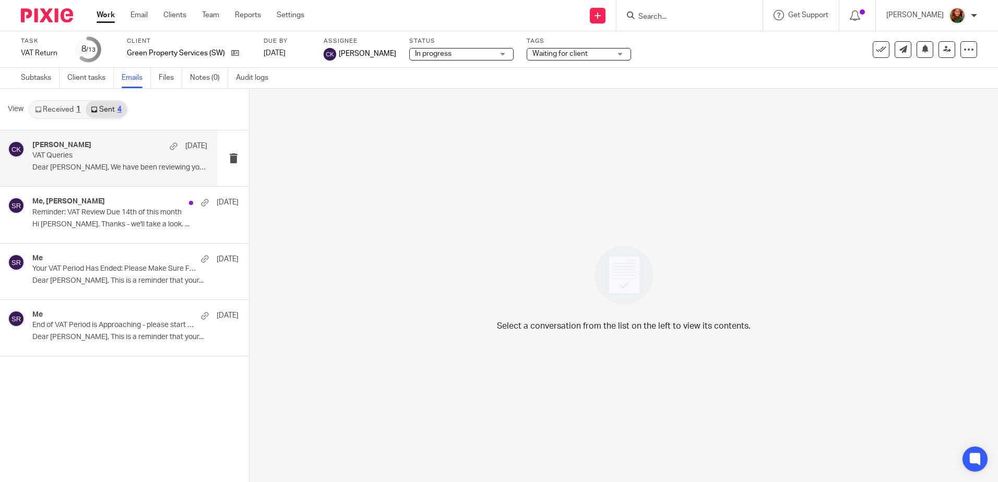
click at [102, 166] on p "Dear Elliot, We have been reviewing your..." at bounding box center [119, 167] width 175 height 9
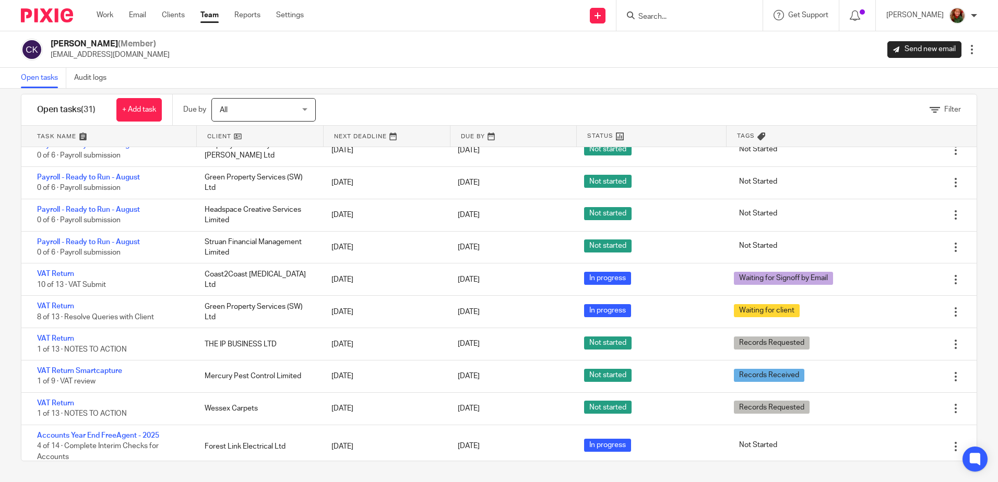
scroll to position [679, 0]
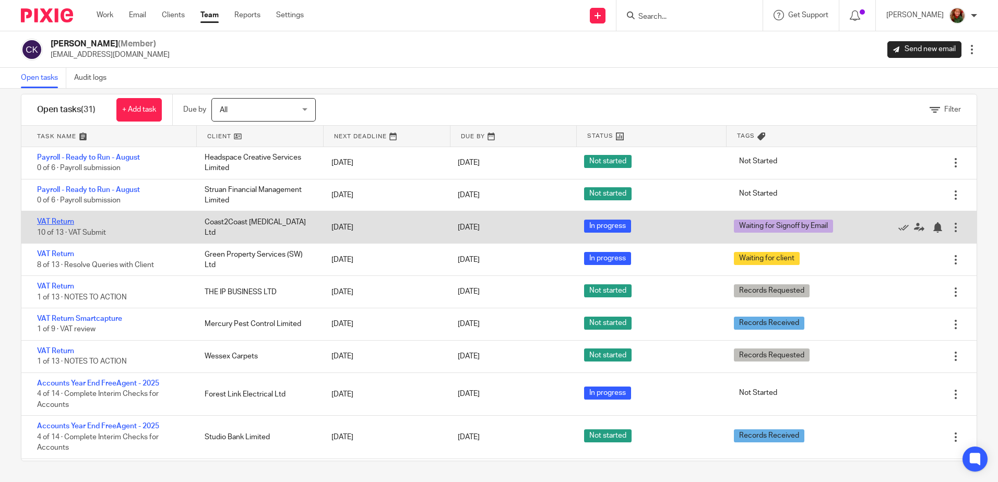
click at [55, 223] on link "VAT Return" at bounding box center [55, 221] width 37 height 7
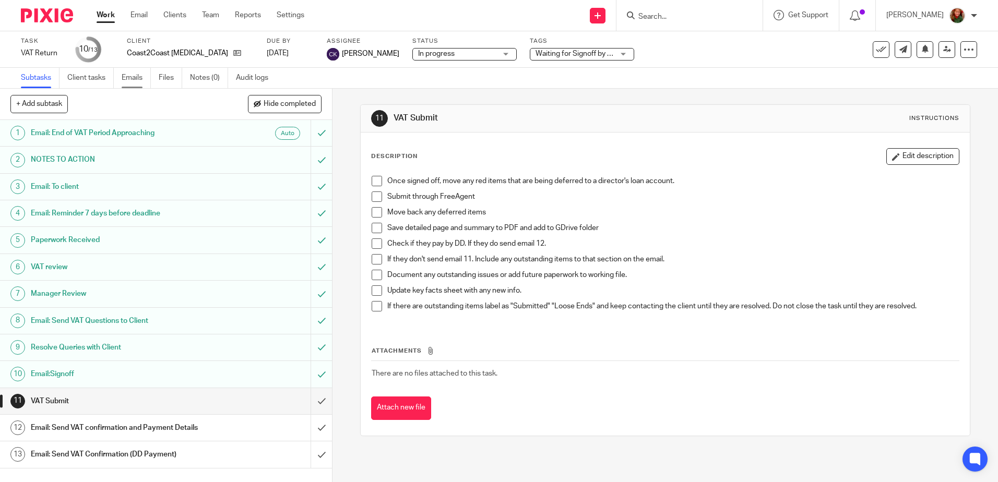
click at [134, 78] on link "Emails" at bounding box center [136, 78] width 29 height 20
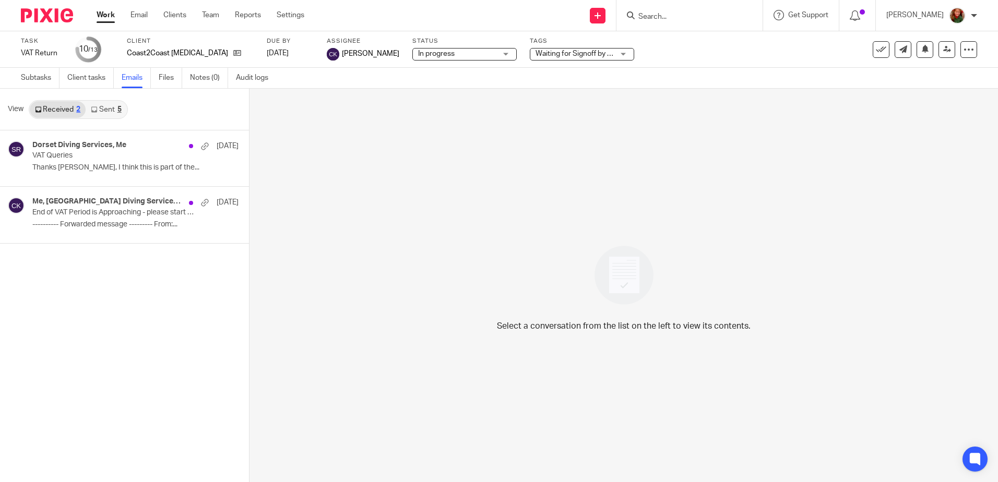
click at [102, 115] on link "Sent 5" at bounding box center [106, 109] width 41 height 17
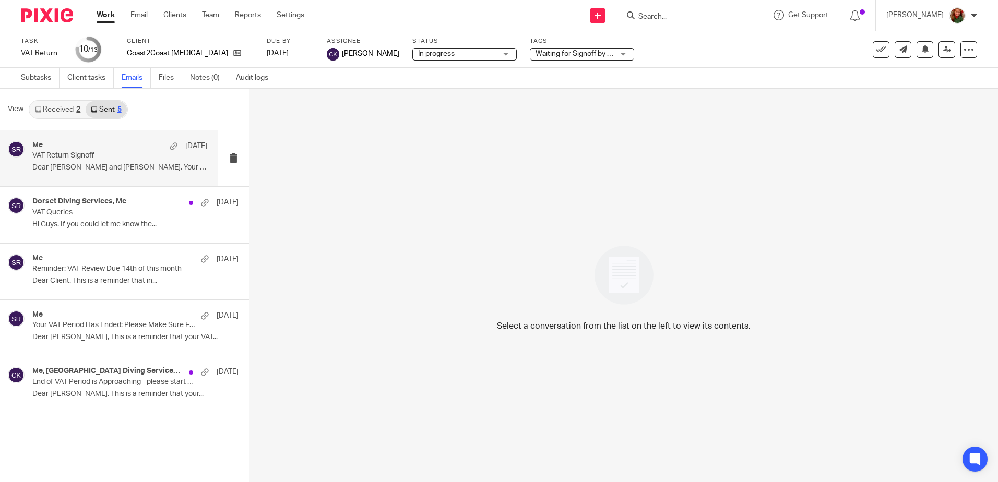
click at [120, 171] on p "Dear Leon and JoJo, Your VAT return for the..." at bounding box center [119, 167] width 175 height 9
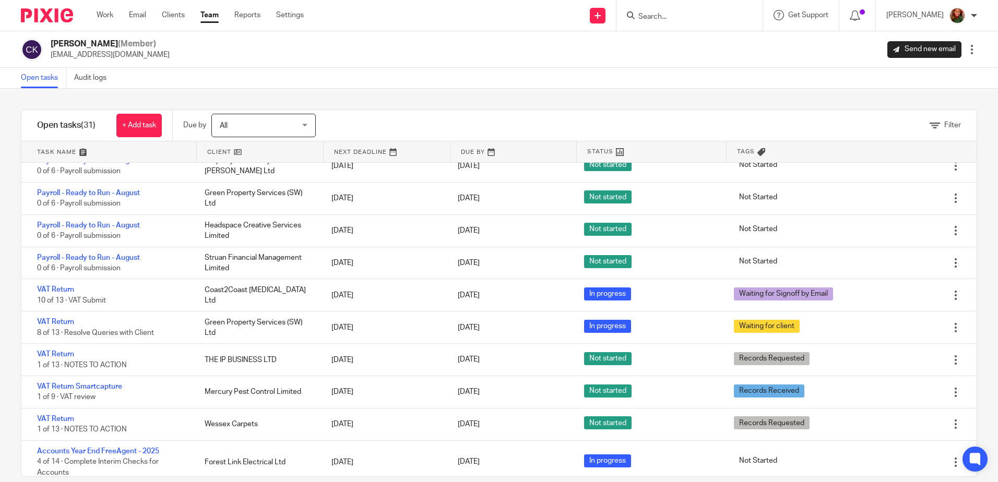
scroll to position [679, 0]
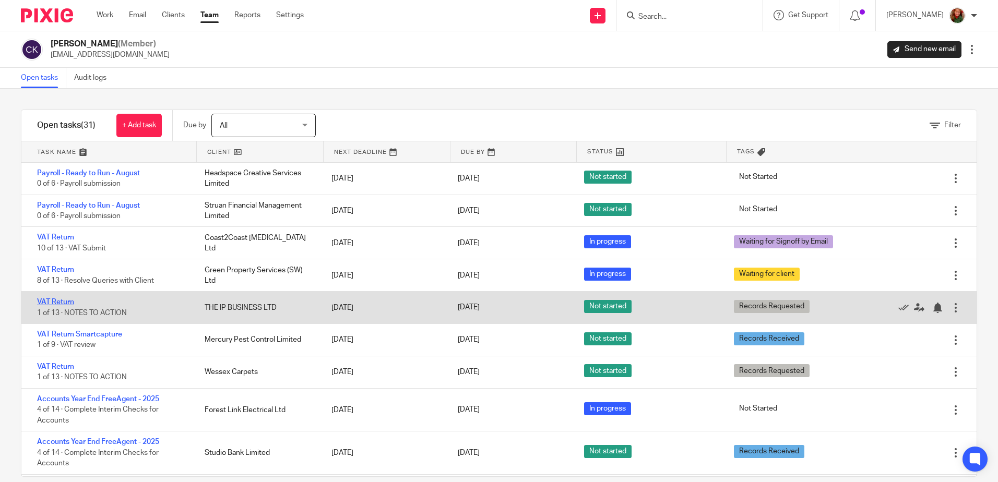
click at [53, 303] on link "VAT Return" at bounding box center [55, 302] width 37 height 7
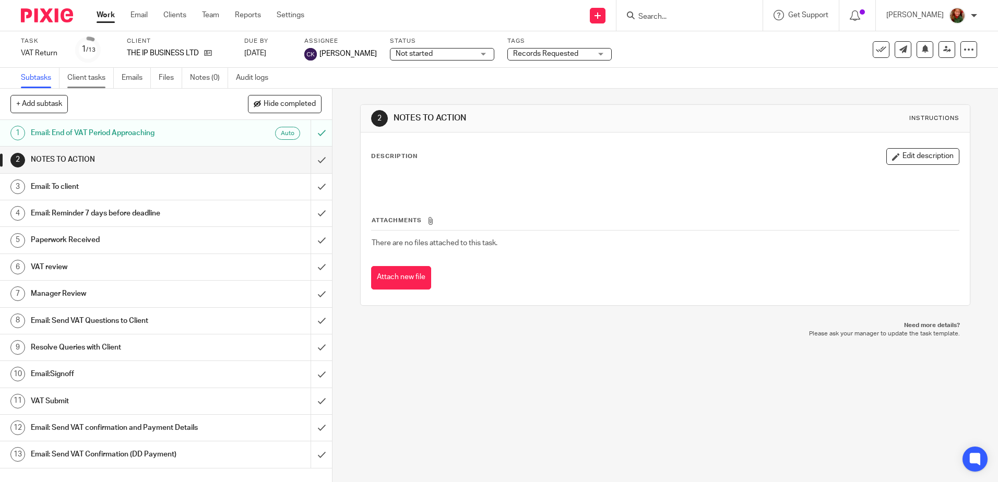
click at [92, 80] on link "Client tasks" at bounding box center [90, 78] width 46 height 20
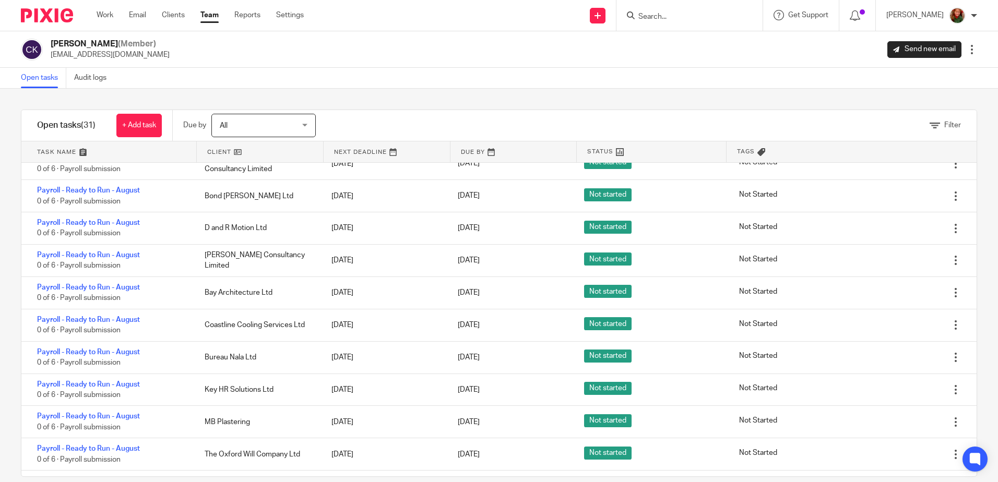
scroll to position [418, 0]
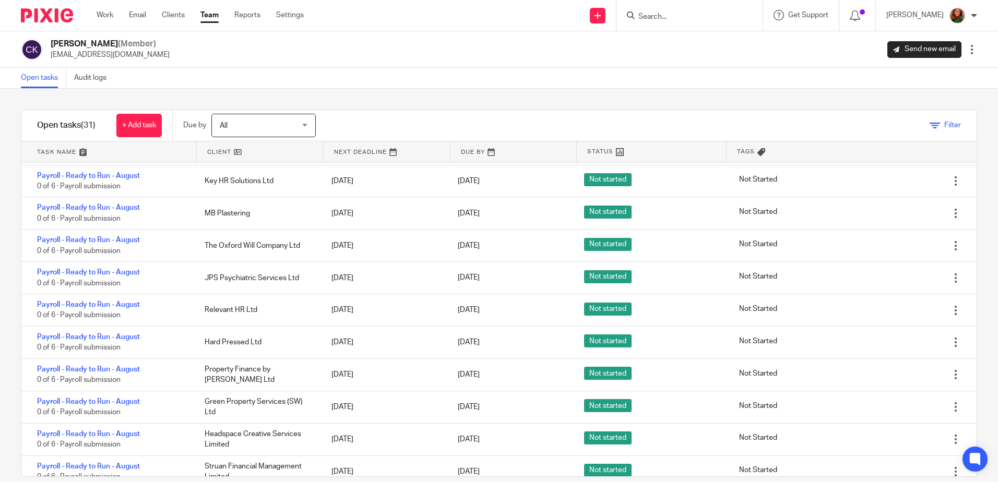
click at [930, 124] on icon at bounding box center [935, 126] width 10 height 10
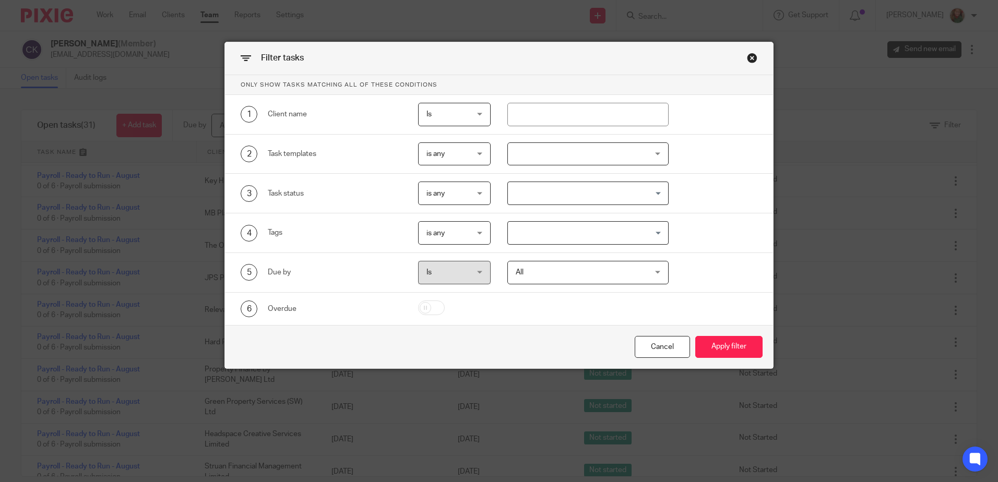
click at [747, 57] on div "Close this dialog window" at bounding box center [752, 58] width 10 height 10
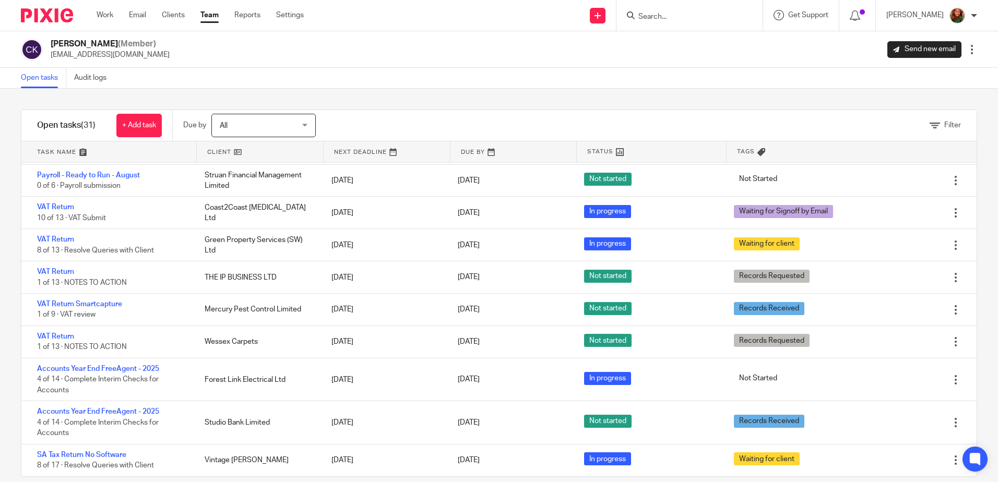
scroll to position [16, 0]
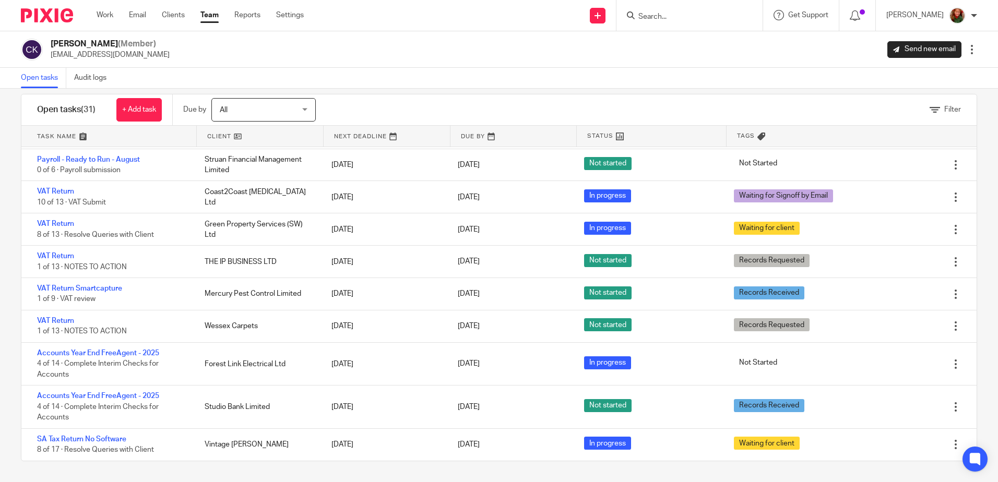
click at [211, 17] on link "Team" at bounding box center [209, 15] width 18 height 10
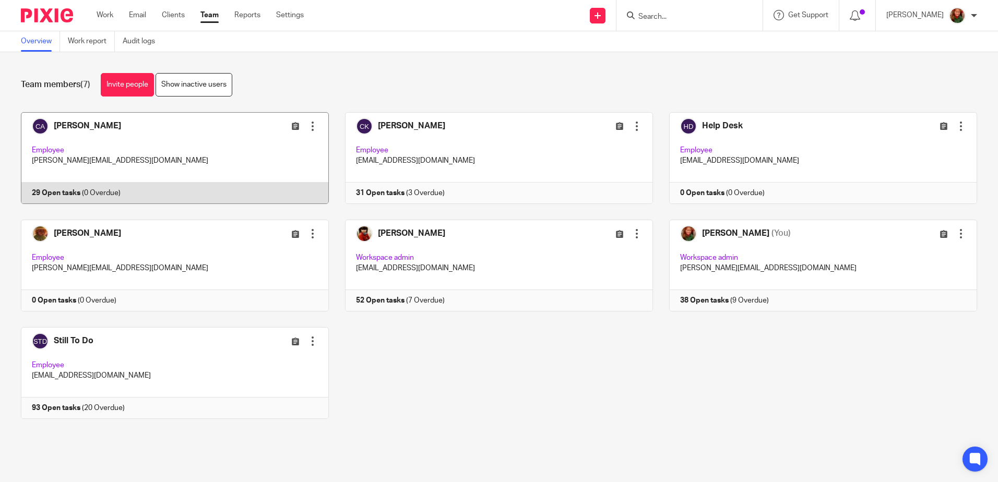
click at [159, 134] on link at bounding box center [167, 158] width 324 height 92
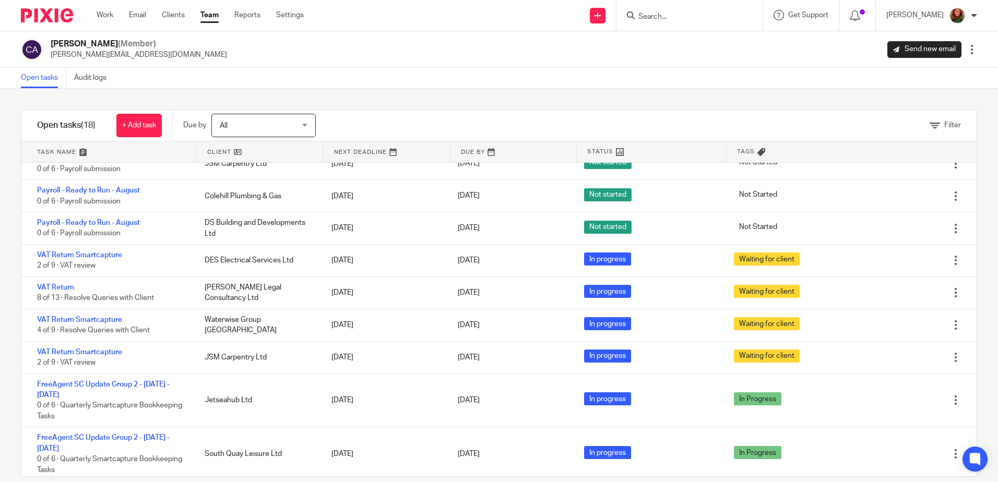
scroll to position [261, 0]
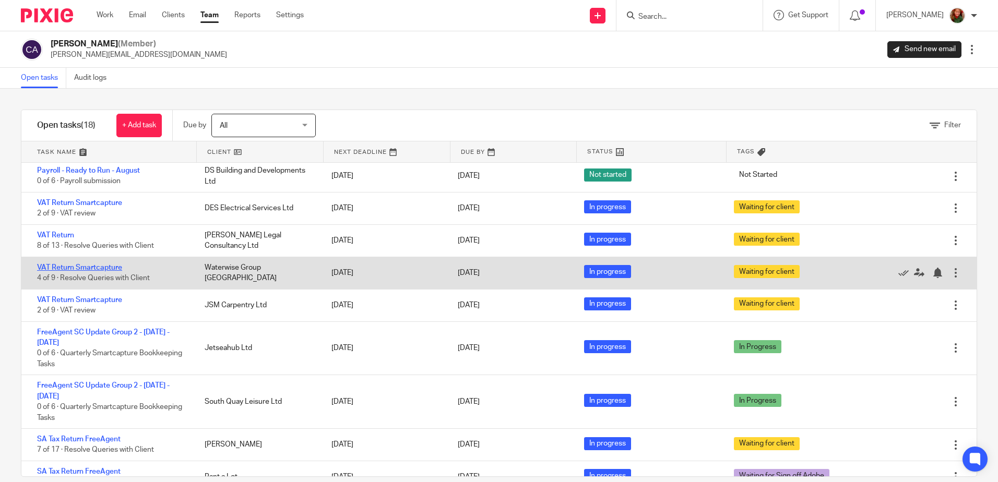
click at [81, 269] on link "VAT Return Smartcapture" at bounding box center [79, 267] width 85 height 7
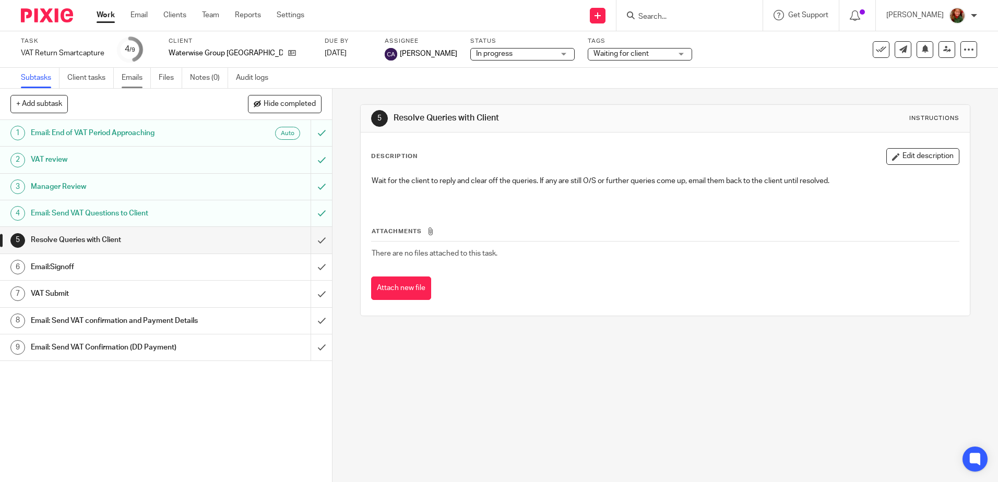
click at [134, 81] on link "Emails" at bounding box center [136, 78] width 29 height 20
